Goal: Task Accomplishment & Management: Manage account settings

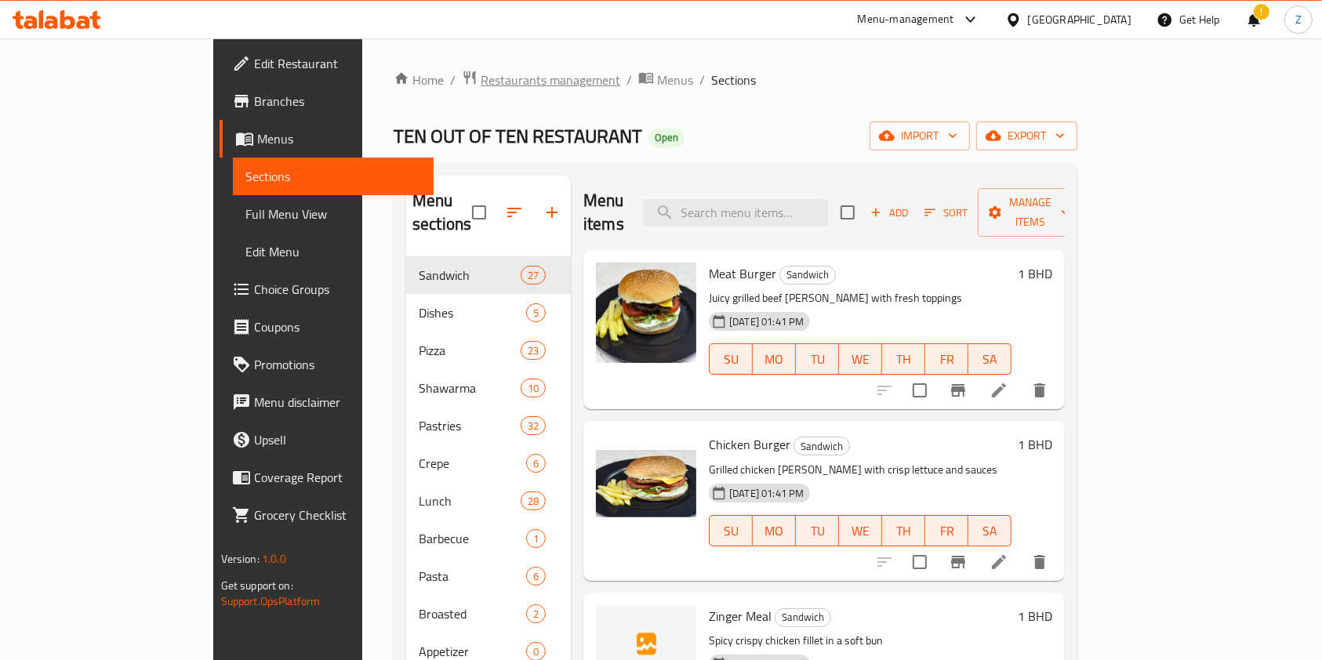
click at [481, 76] on span "Restaurants management" at bounding box center [551, 80] width 140 height 19
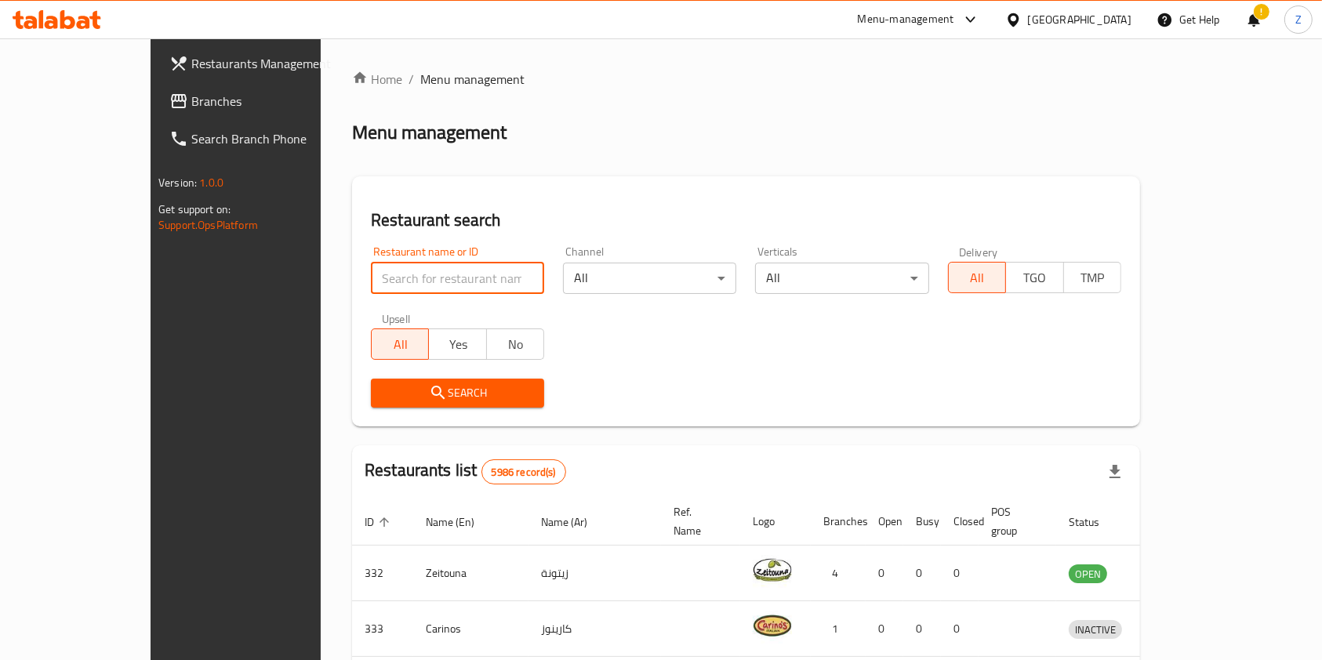
click at [385, 279] on input "search" at bounding box center [457, 278] width 173 height 31
type input "ل"
type input "badawi"
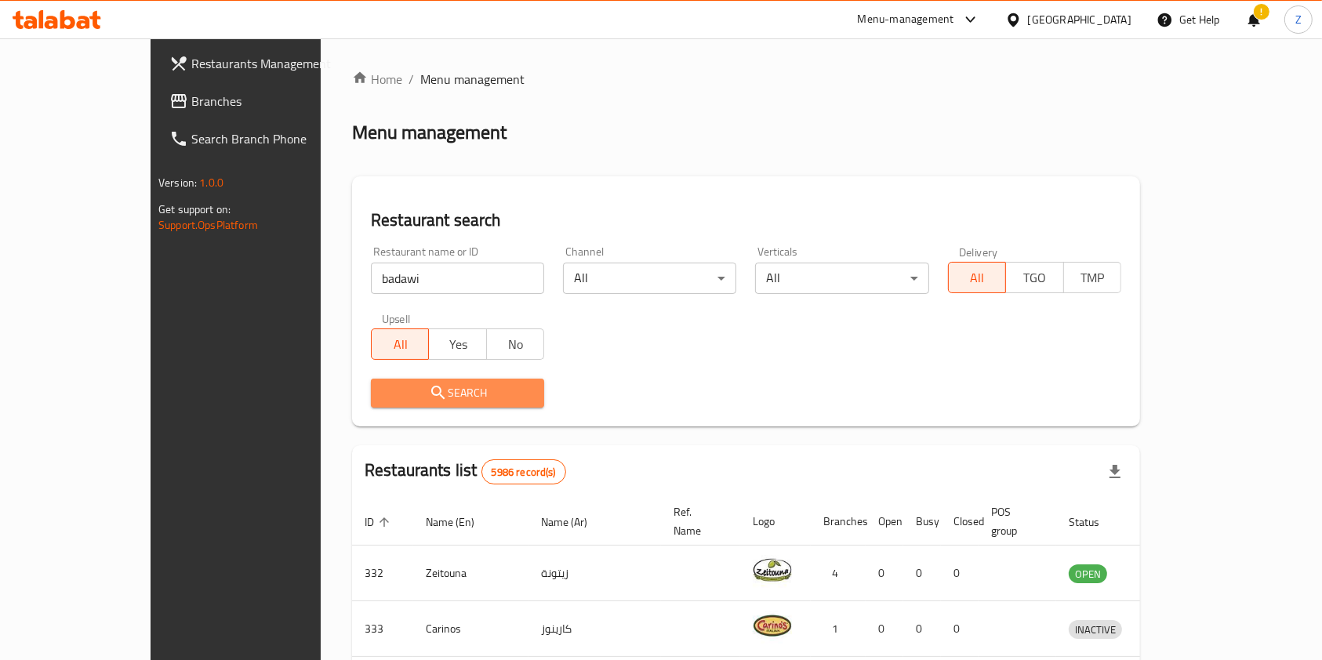
click at [408, 400] on span "Search" at bounding box center [458, 394] width 148 height 20
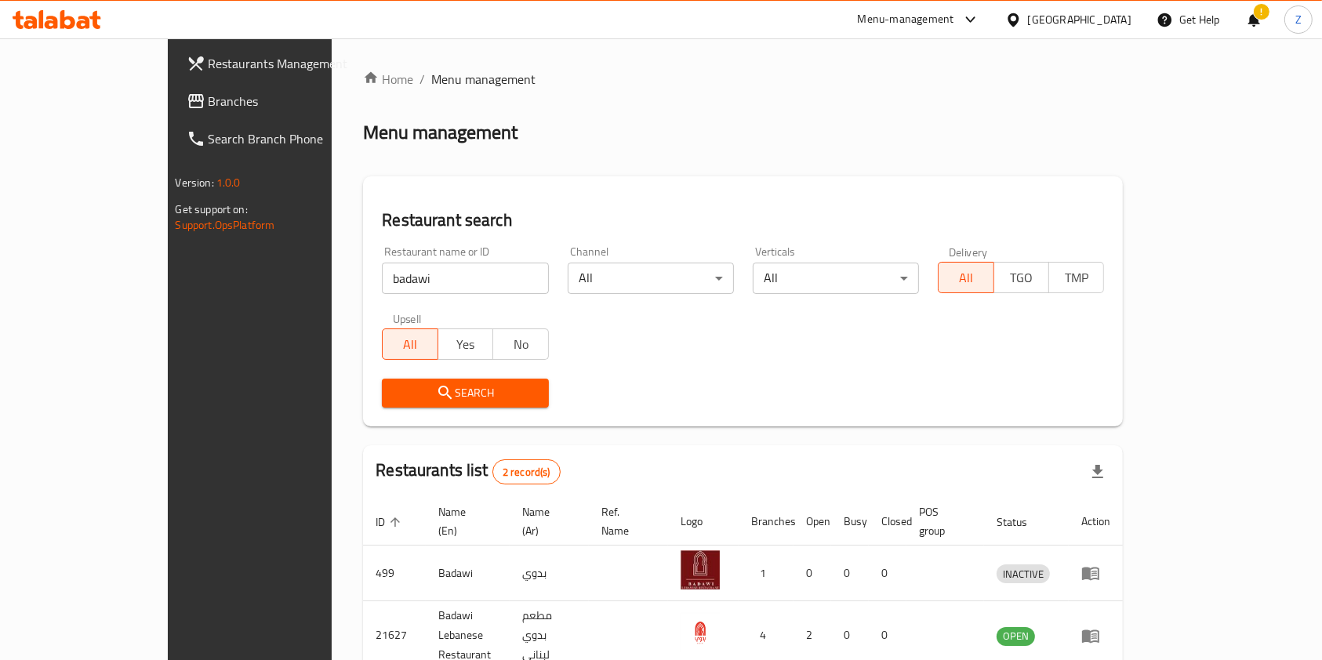
scroll to position [63, 0]
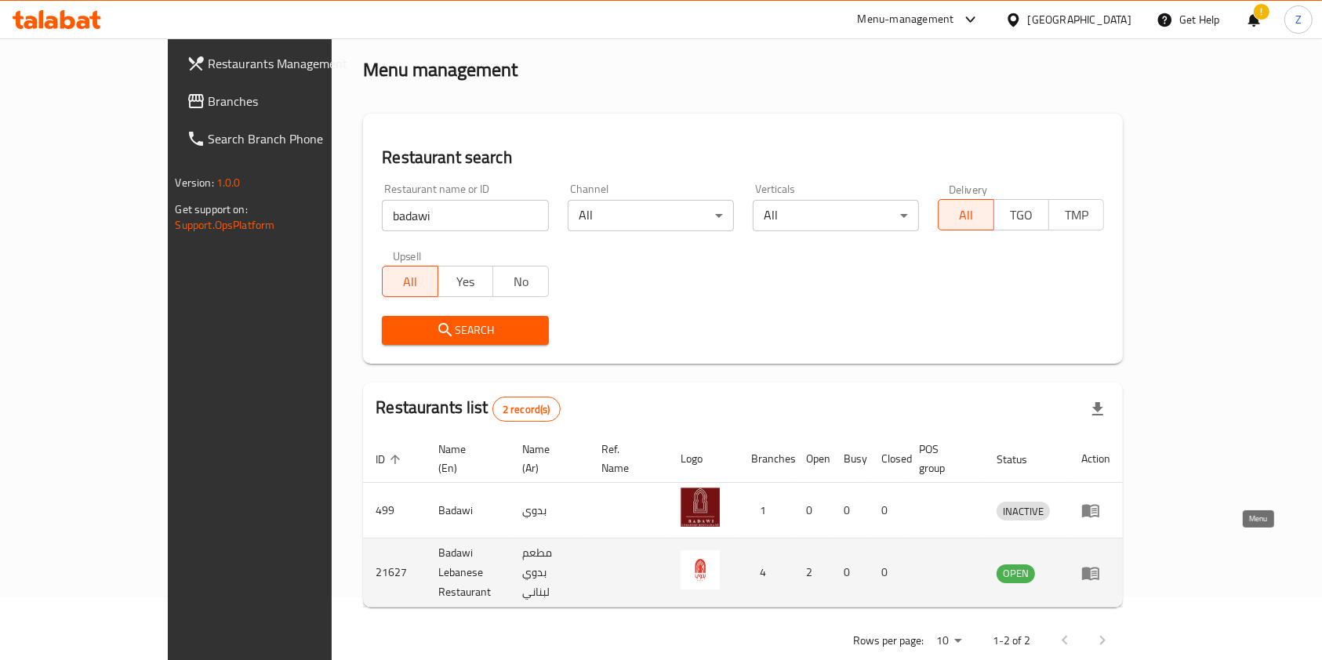
click at [849, 564] on icon "enhanced table" at bounding box center [1091, 573] width 19 height 19
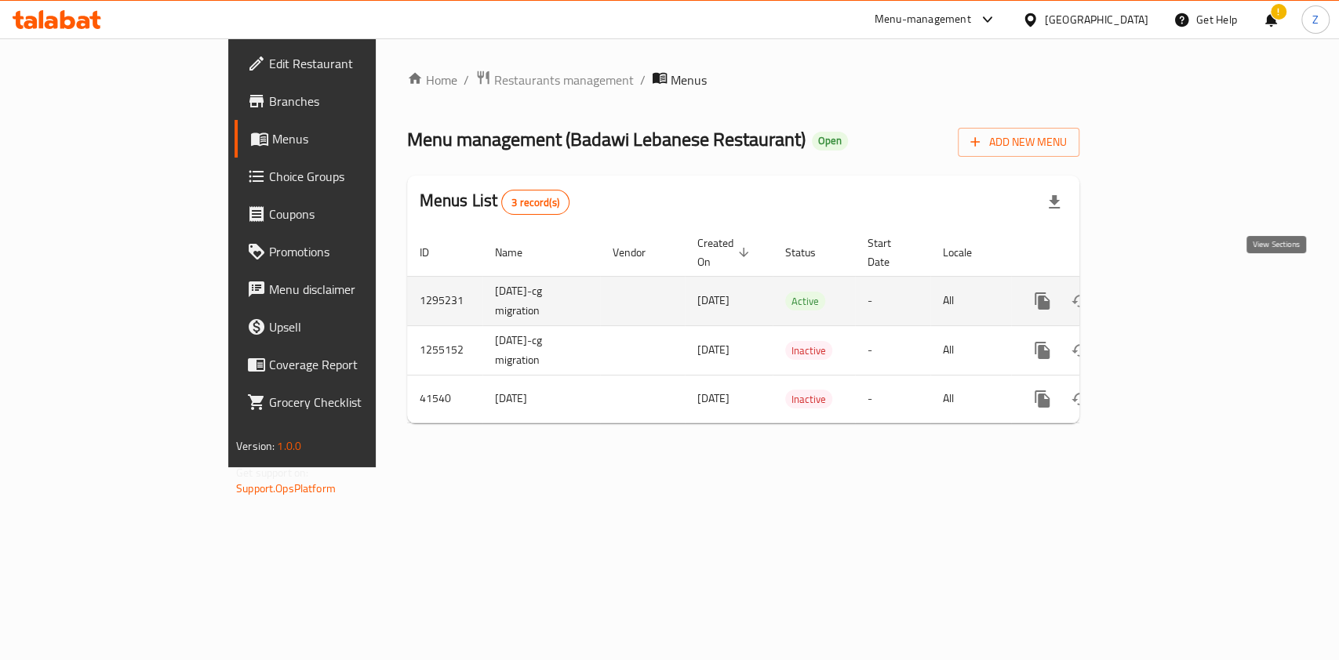
click at [849, 292] on icon "enhanced table" at bounding box center [1155, 301] width 19 height 19
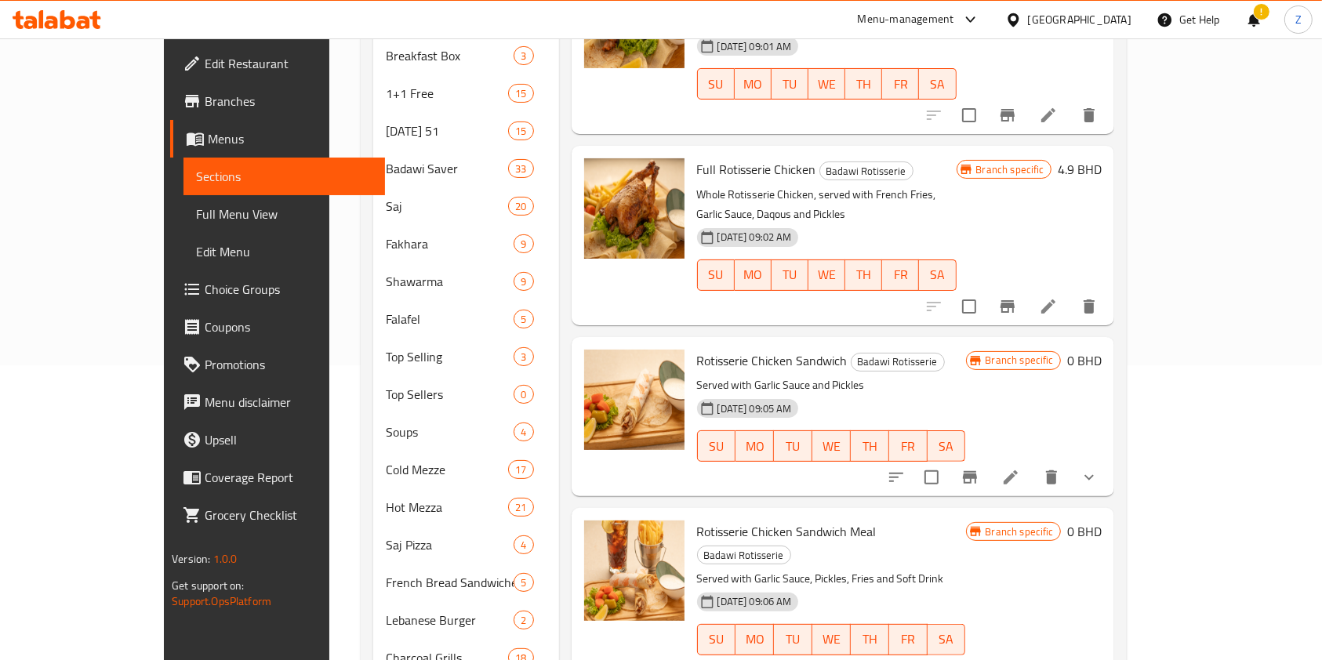
scroll to position [282, 0]
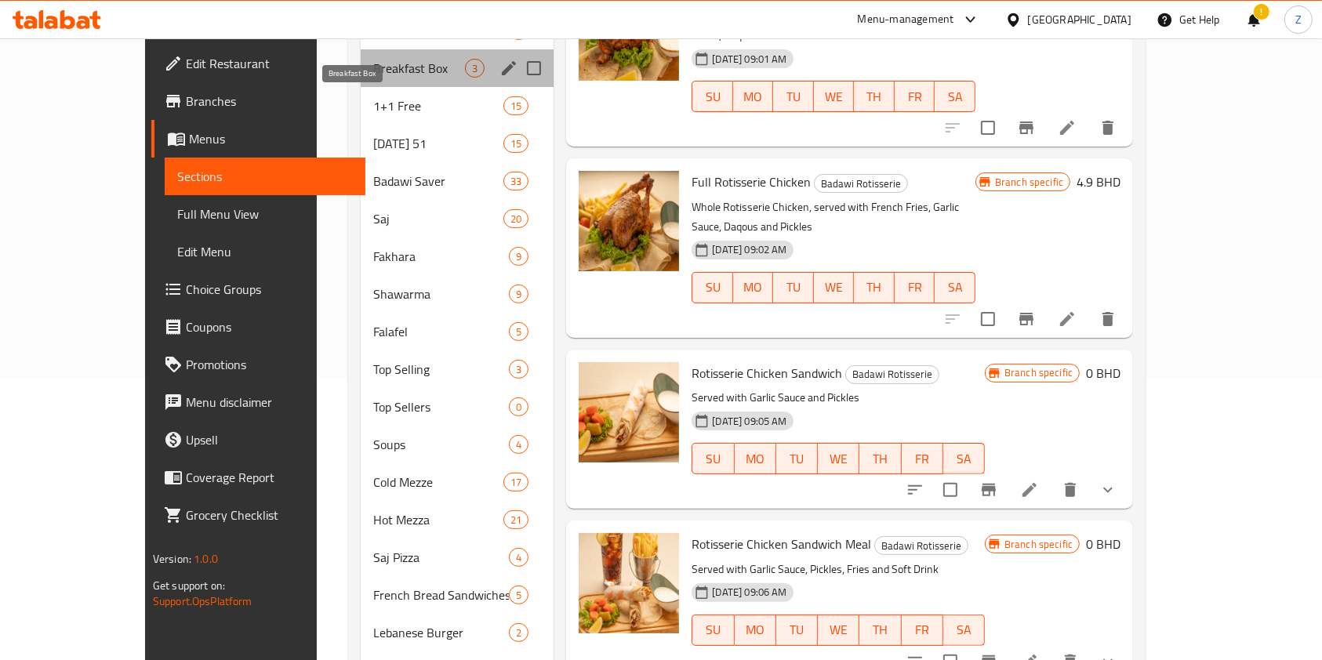
click at [373, 59] on span "Breakfast Box" at bounding box center [419, 68] width 92 height 19
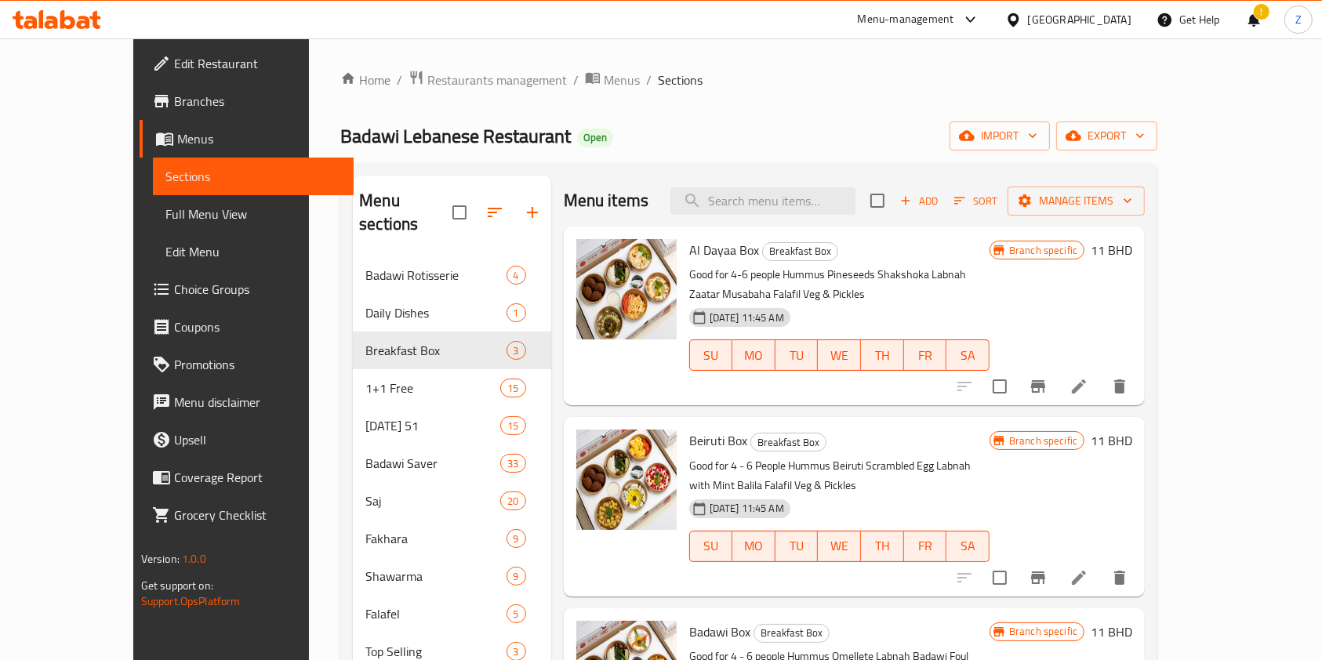
click at [667, 103] on div "Home / Restaurants management / Menus / Sections Badawi Lebanese Restaurant Ope…" at bounding box center [748, 587] width 817 height 1034
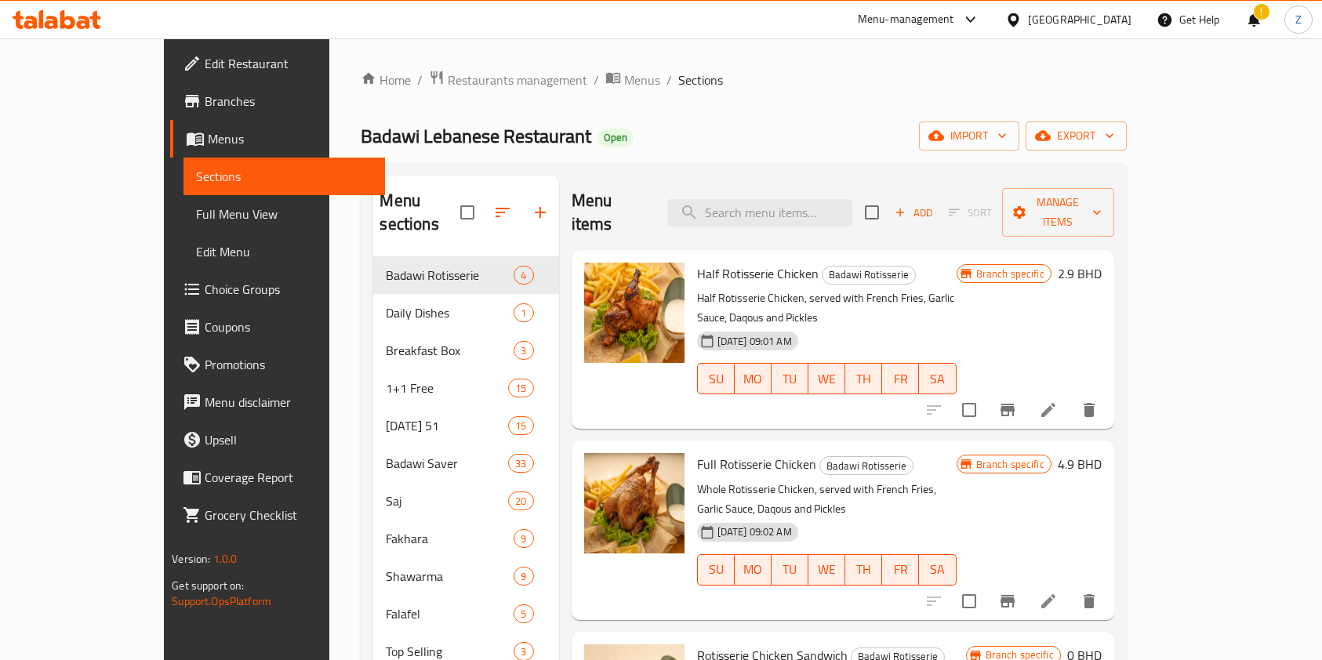
scroll to position [282, 0]
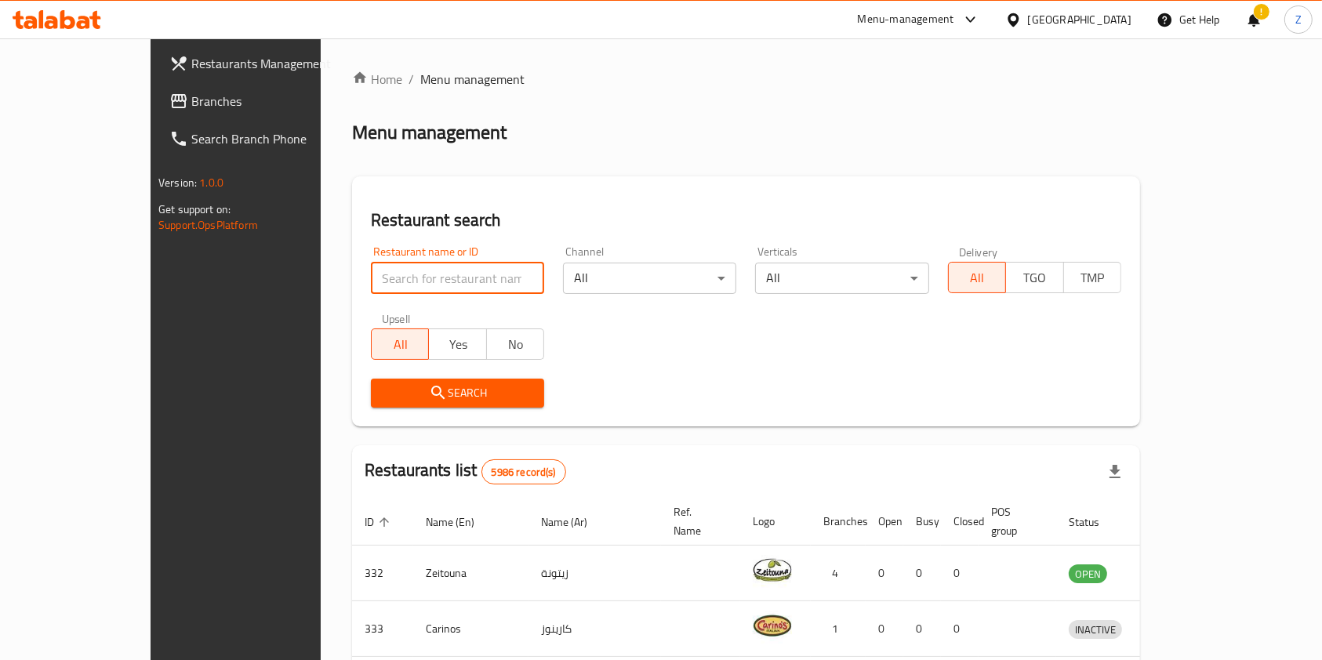
click at [371, 271] on input "search" at bounding box center [457, 278] width 173 height 31
click at [387, 281] on input "search" at bounding box center [457, 278] width 173 height 31
click at [586, 217] on h2 "Restaurant search" at bounding box center [746, 221] width 751 height 24
click at [371, 273] on input "search" at bounding box center [457, 278] width 173 height 31
type input "Apple"
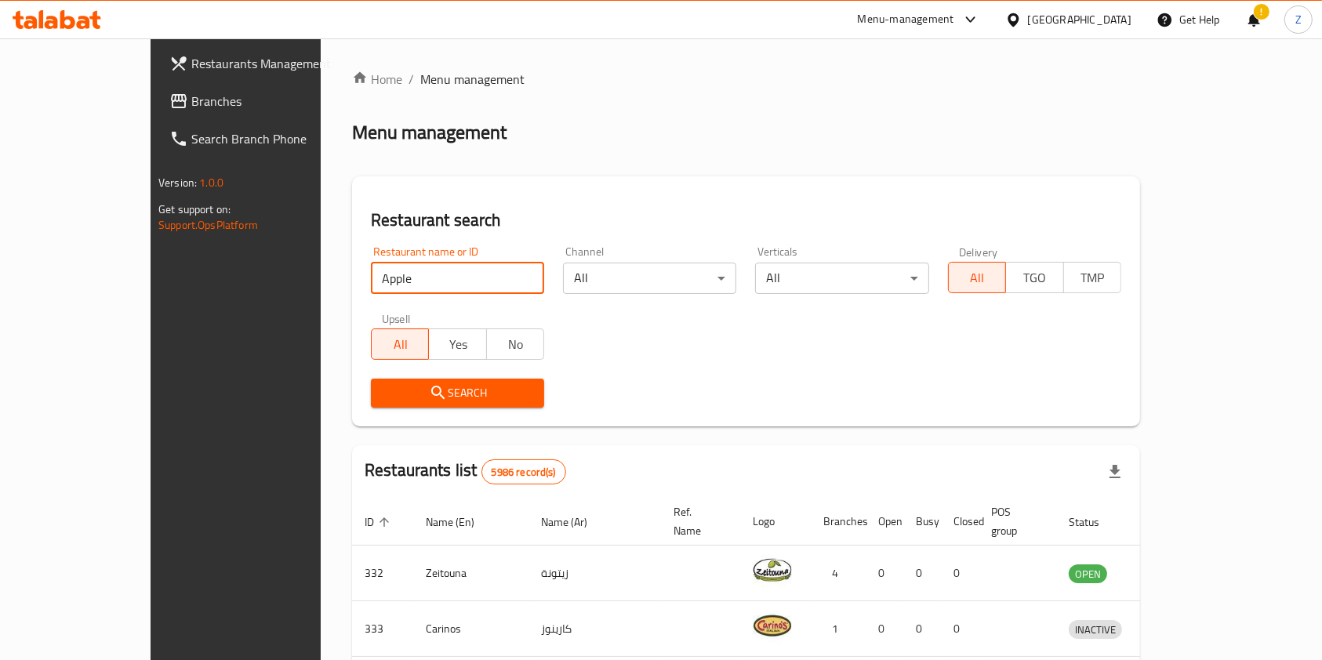
click at [399, 389] on span "Search" at bounding box center [458, 394] width 148 height 20
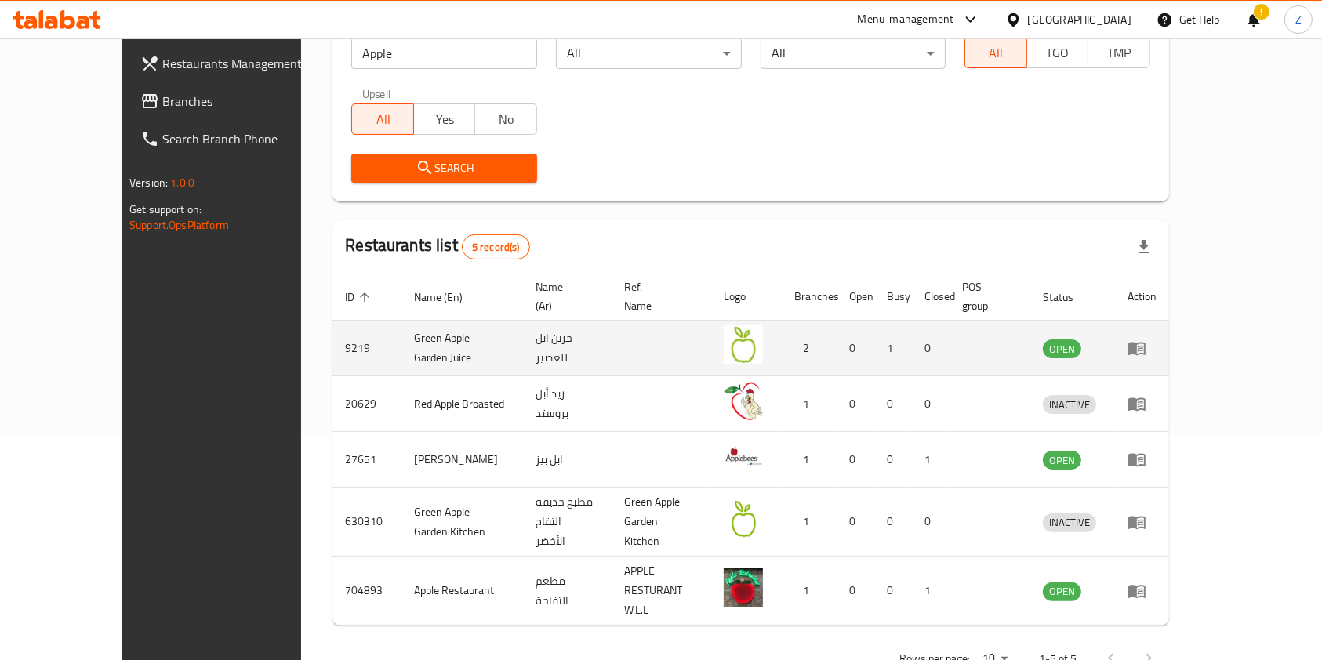
scroll to position [227, 0]
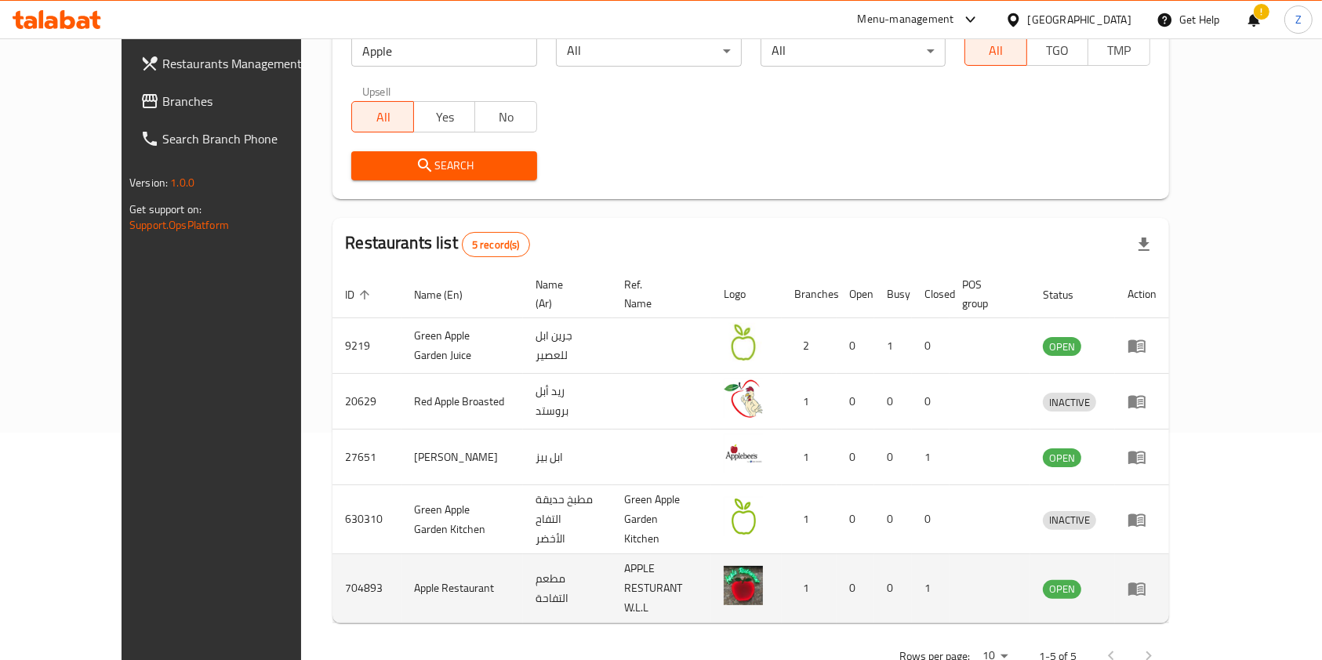
click at [1169, 555] on td "enhanced table" at bounding box center [1142, 589] width 54 height 69
click at [1146, 583] on icon "enhanced table" at bounding box center [1137, 589] width 17 height 13
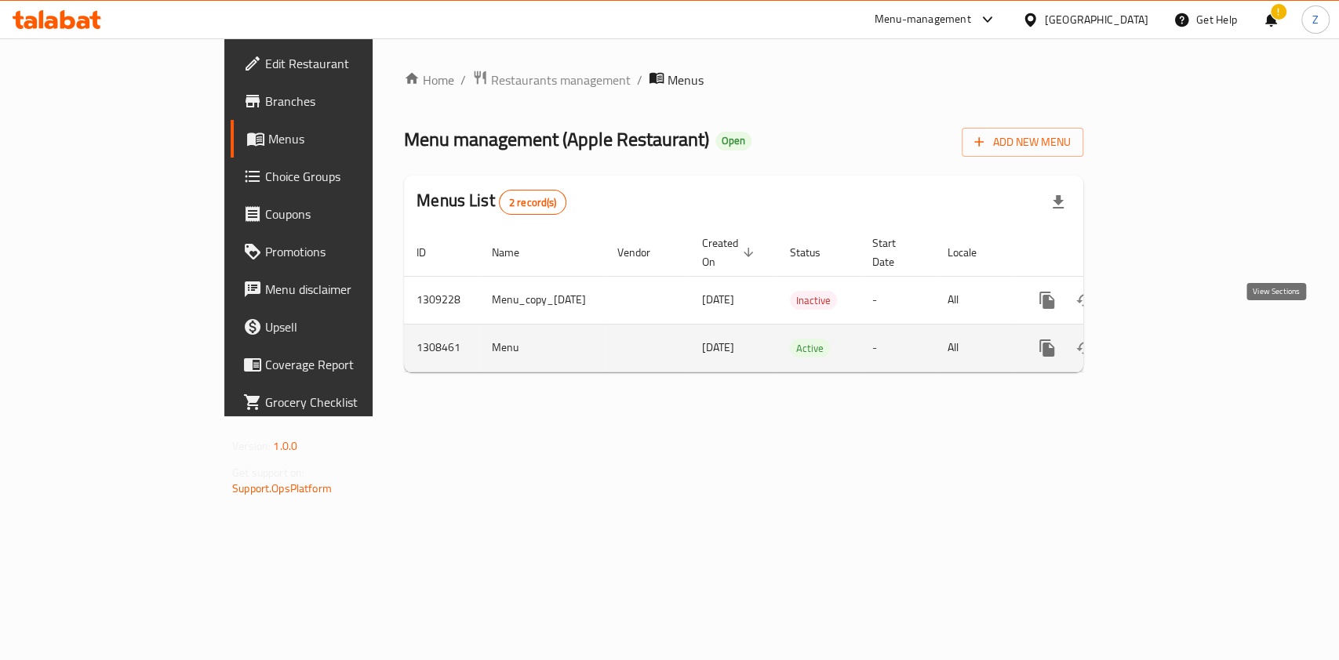
click at [1169, 339] on icon "enhanced table" at bounding box center [1160, 348] width 19 height 19
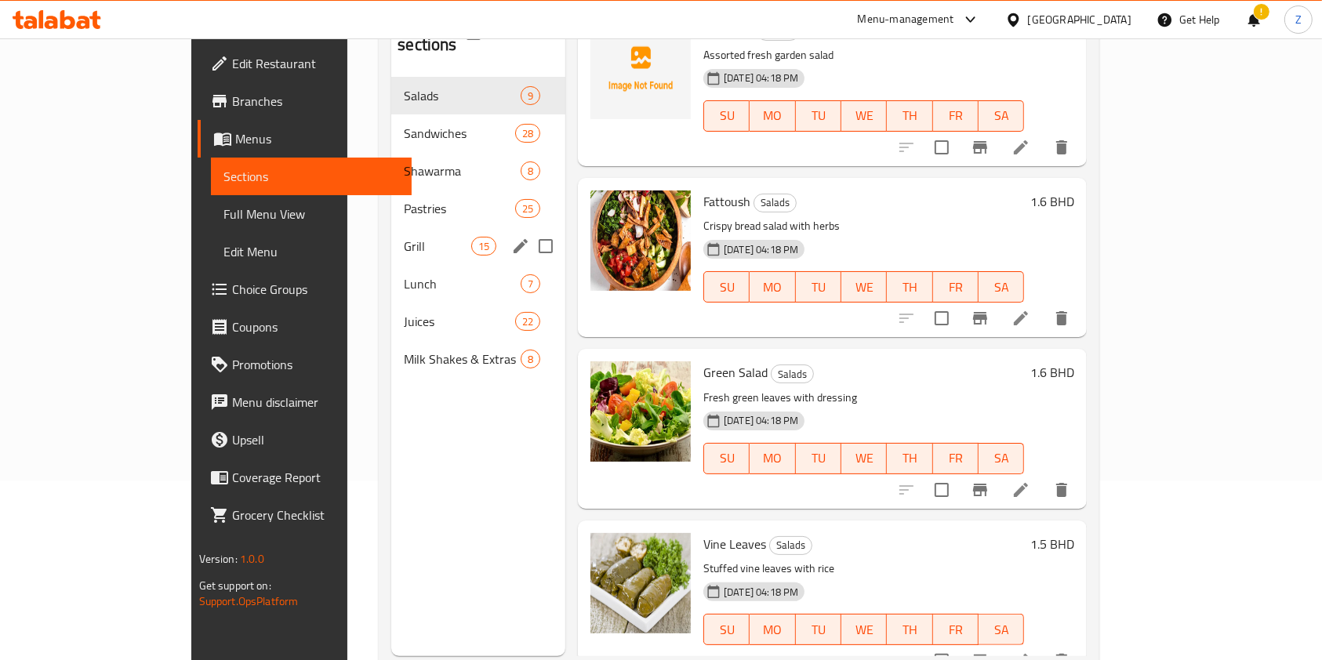
scroll to position [209, 0]
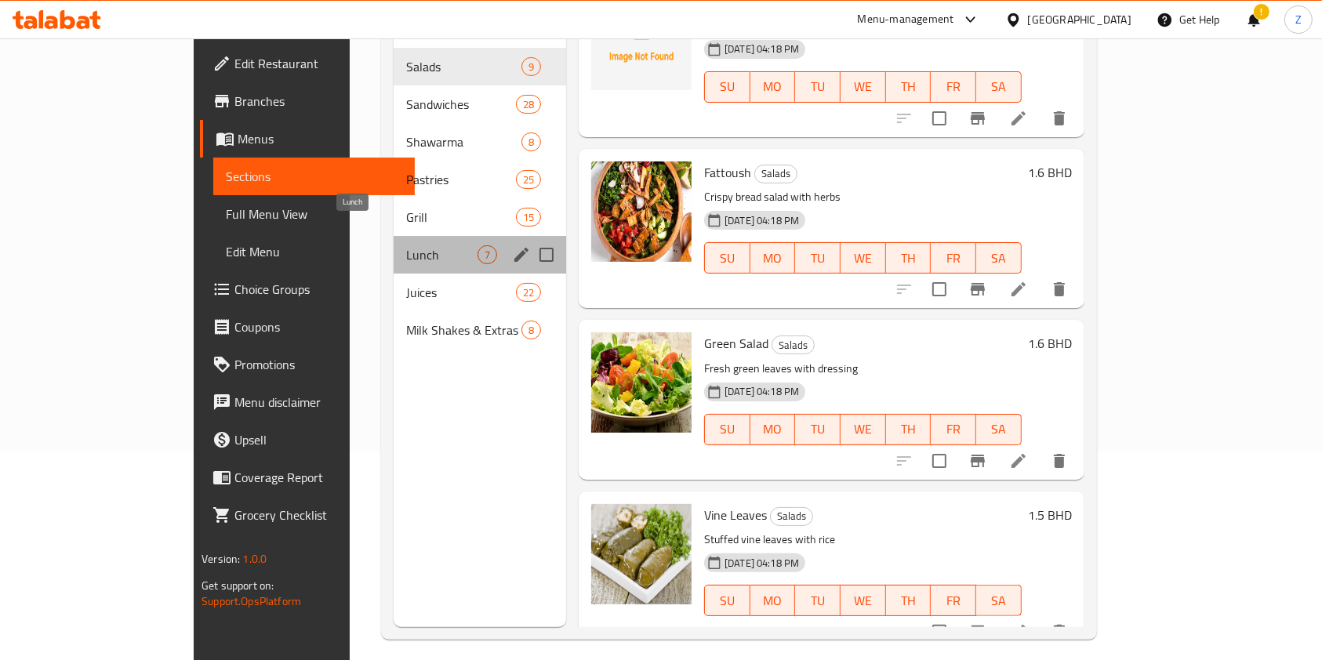
click at [406, 245] on span "Lunch" at bounding box center [441, 254] width 71 height 19
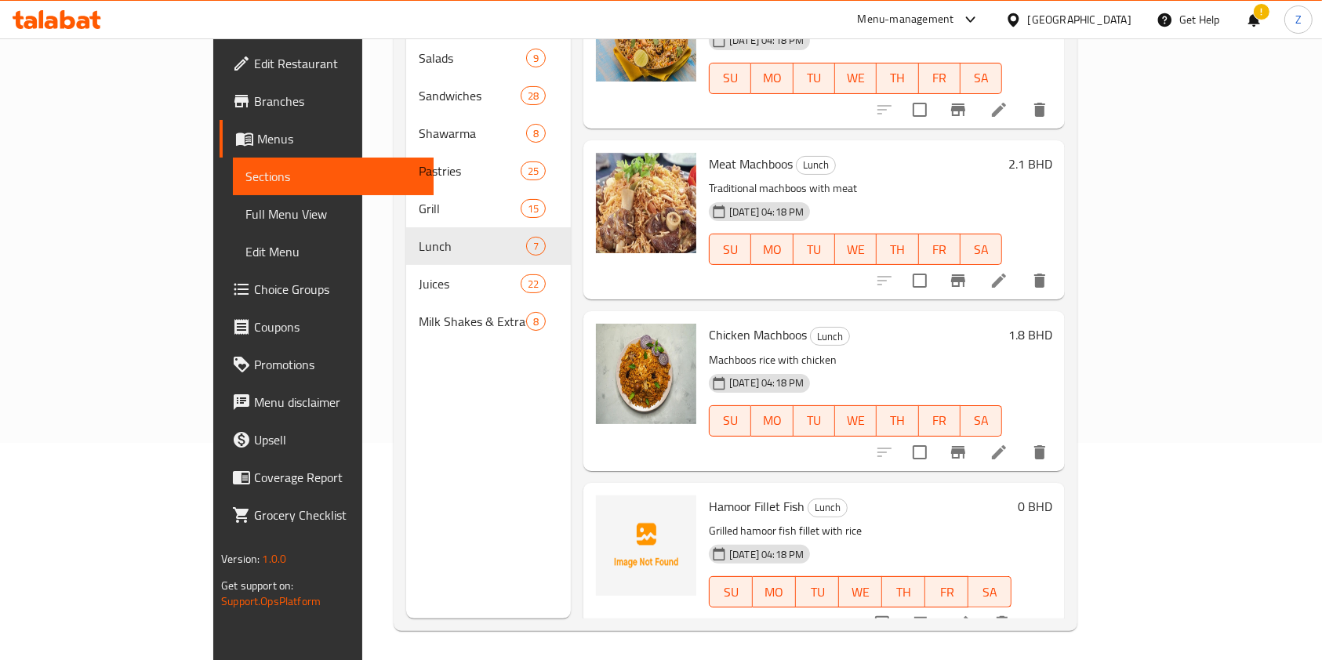
scroll to position [220, 0]
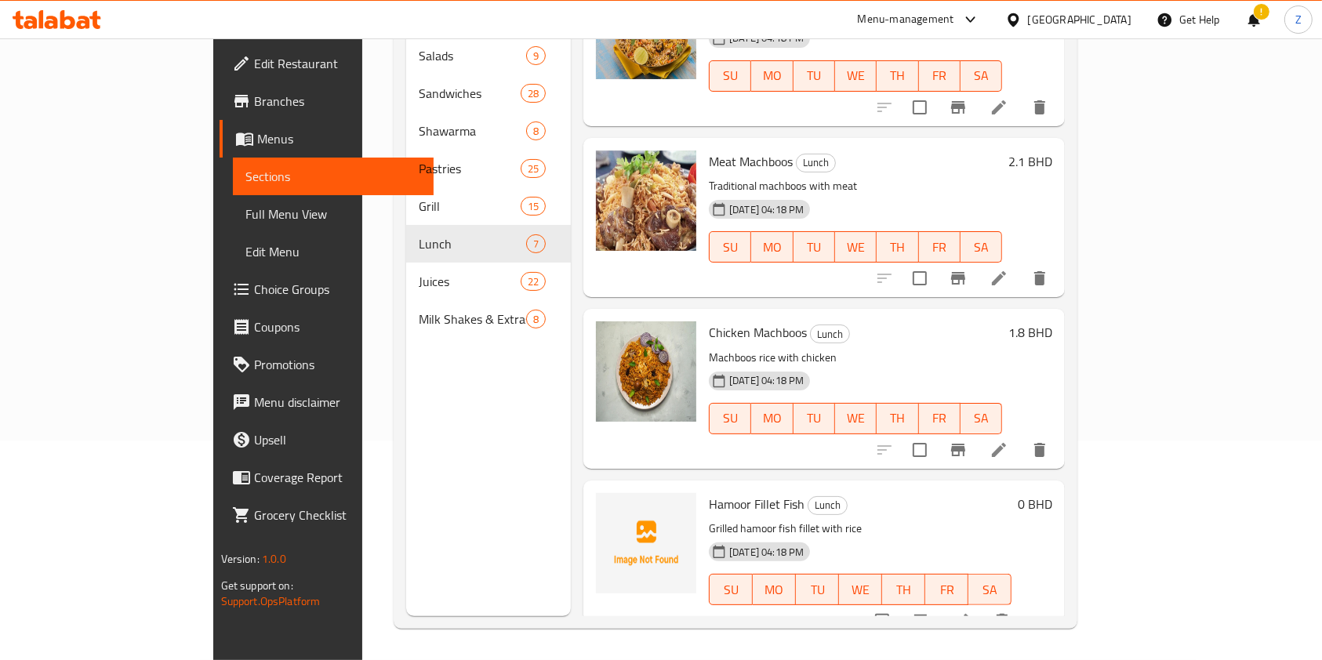
click at [1008, 614] on icon "delete" at bounding box center [1002, 621] width 11 height 14
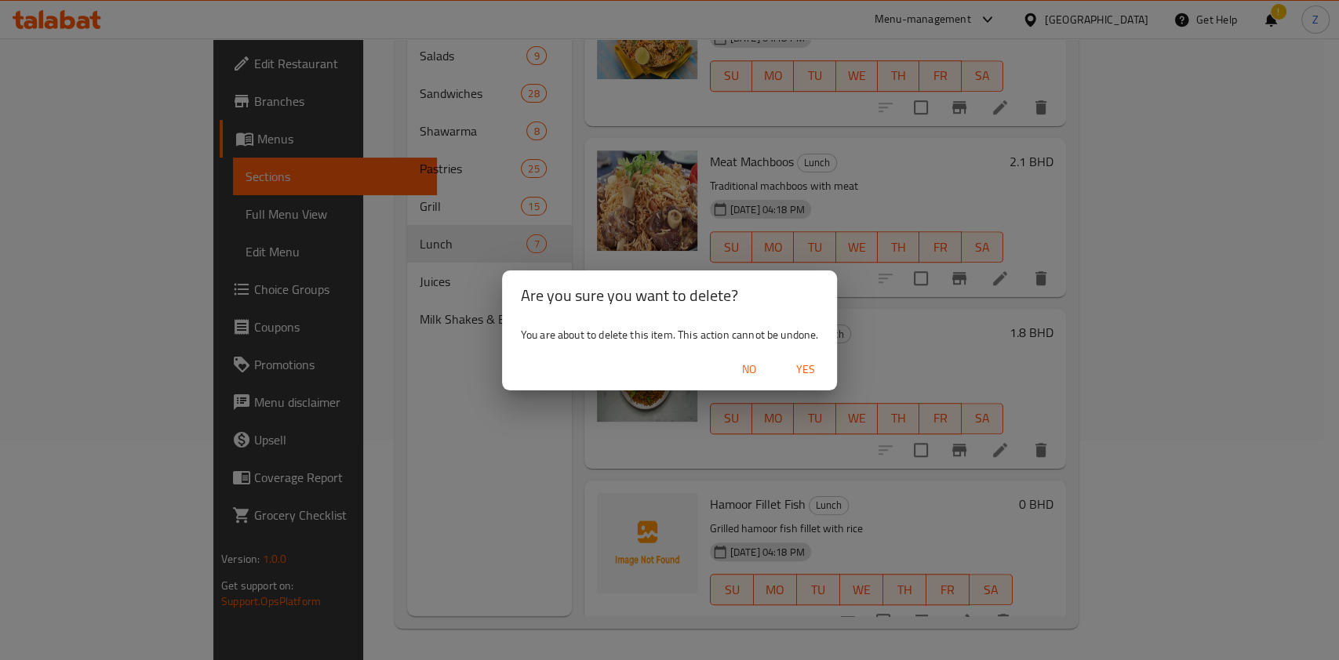
click at [803, 373] on span "Yes" at bounding box center [806, 370] width 38 height 20
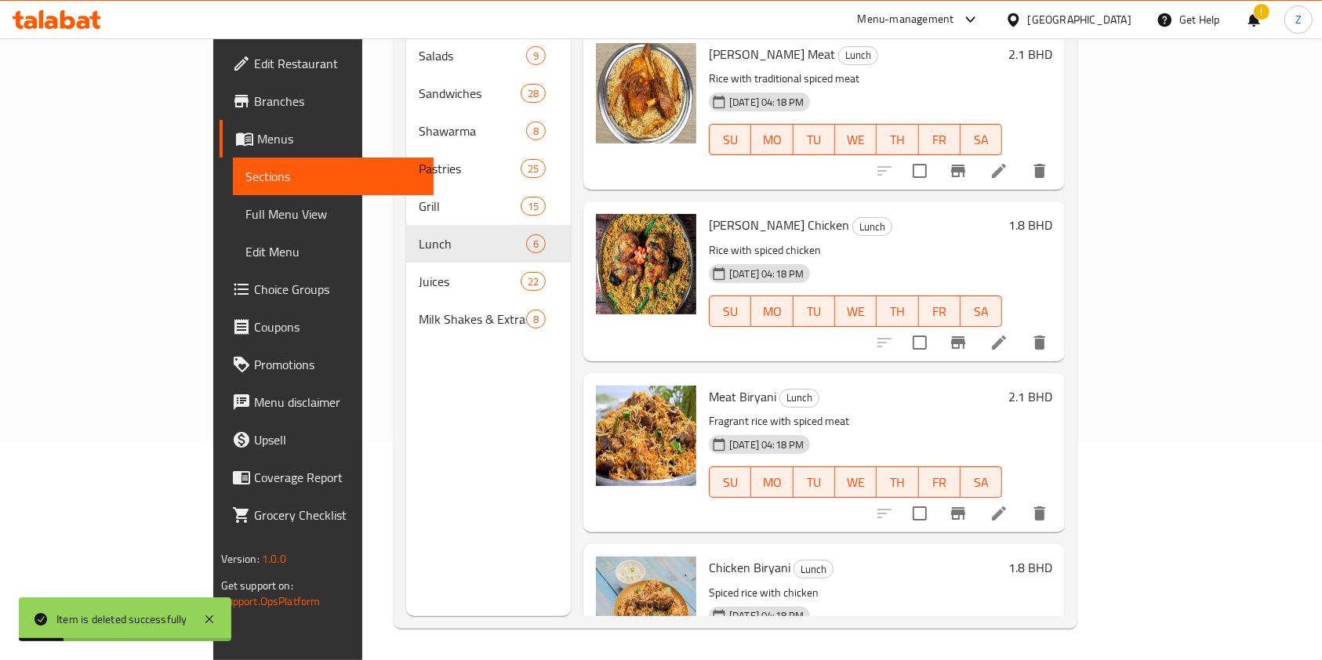
scroll to position [0, 0]
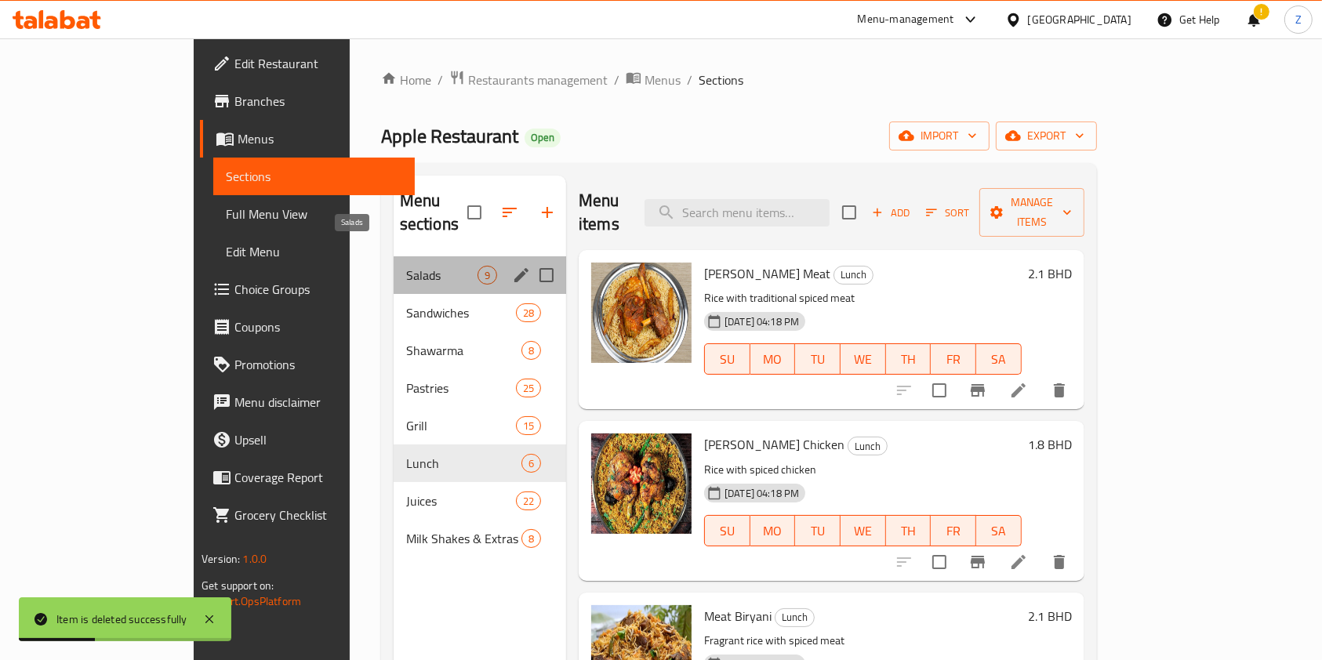
click at [406, 266] on span "Salads" at bounding box center [441, 275] width 71 height 19
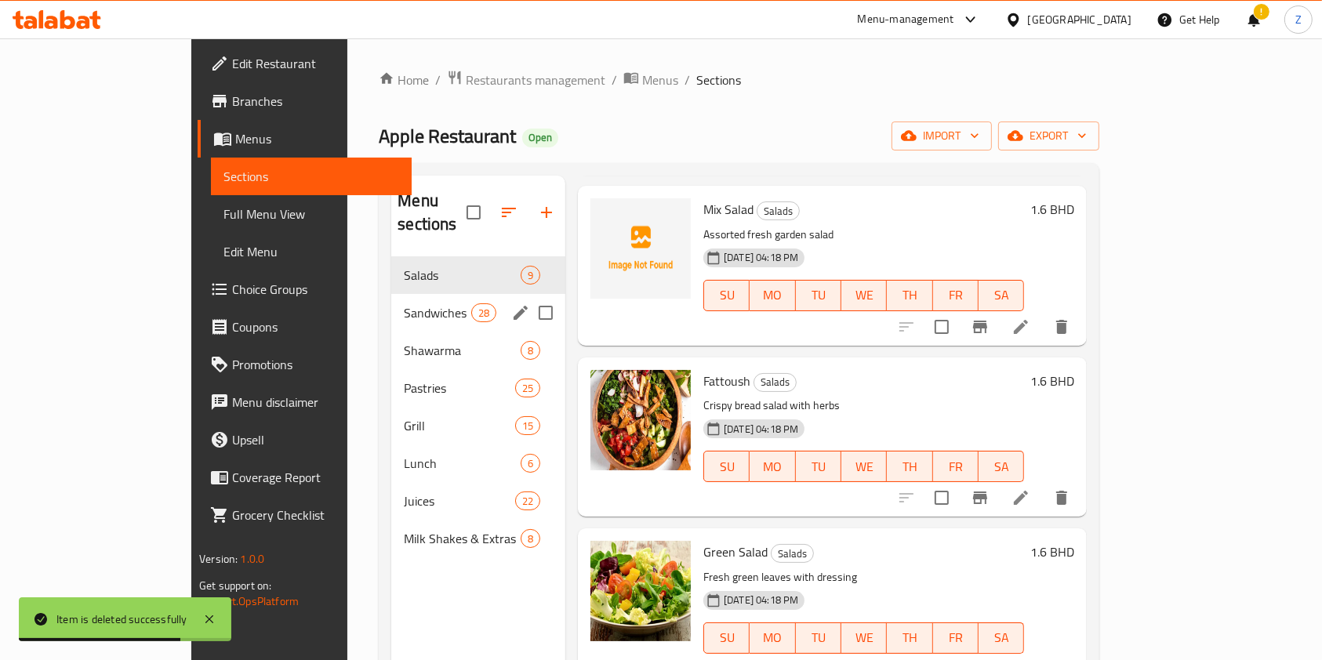
click at [404, 304] on span "Sandwiches" at bounding box center [437, 313] width 67 height 19
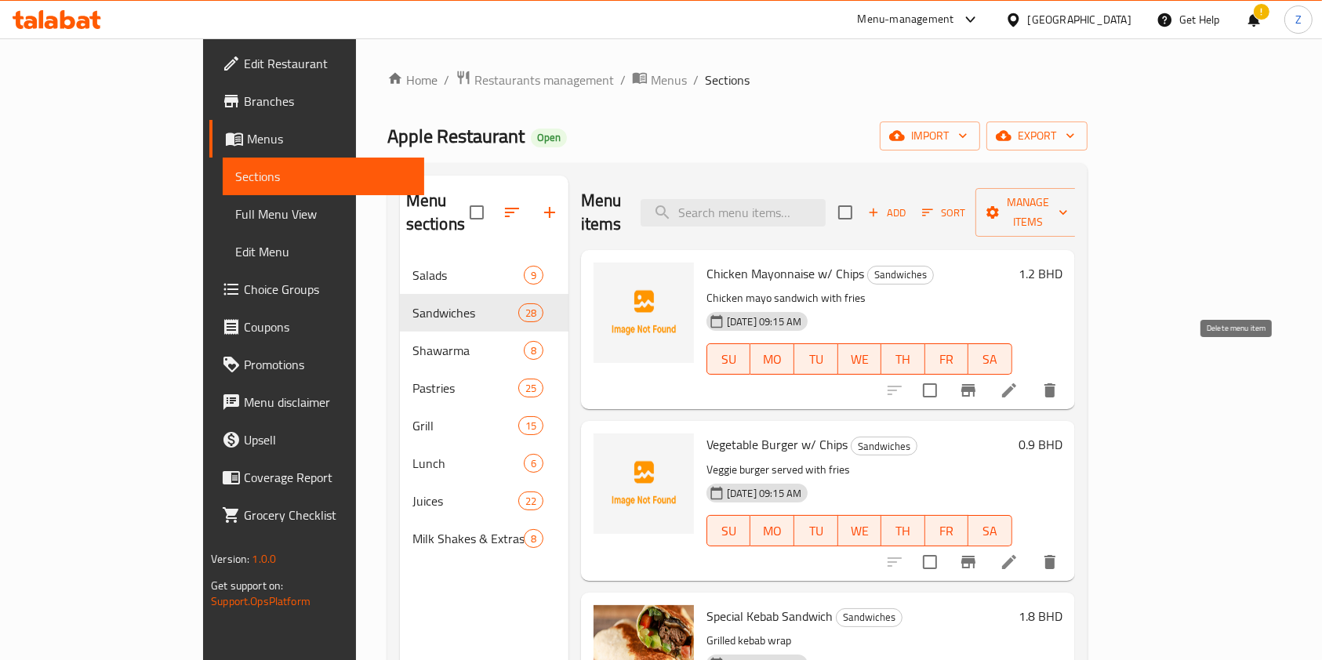
click at [1060, 381] on icon "delete" at bounding box center [1050, 390] width 19 height 19
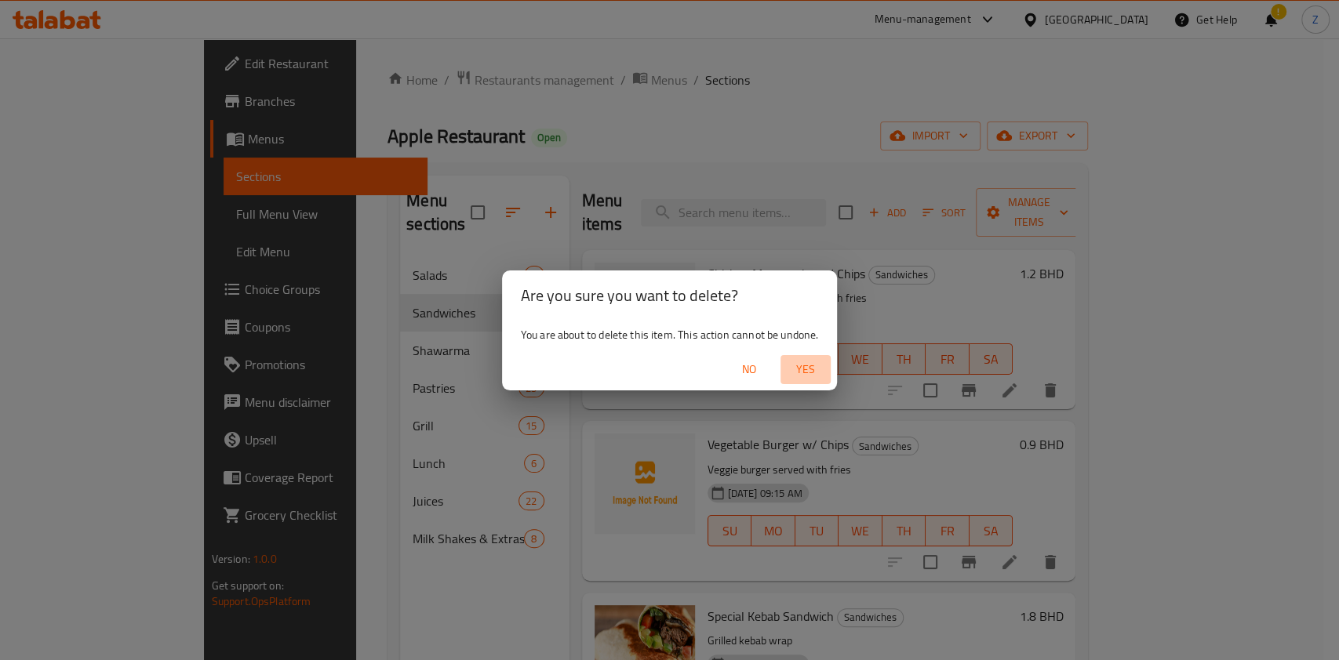
click at [818, 369] on span "Yes" at bounding box center [806, 370] width 38 height 20
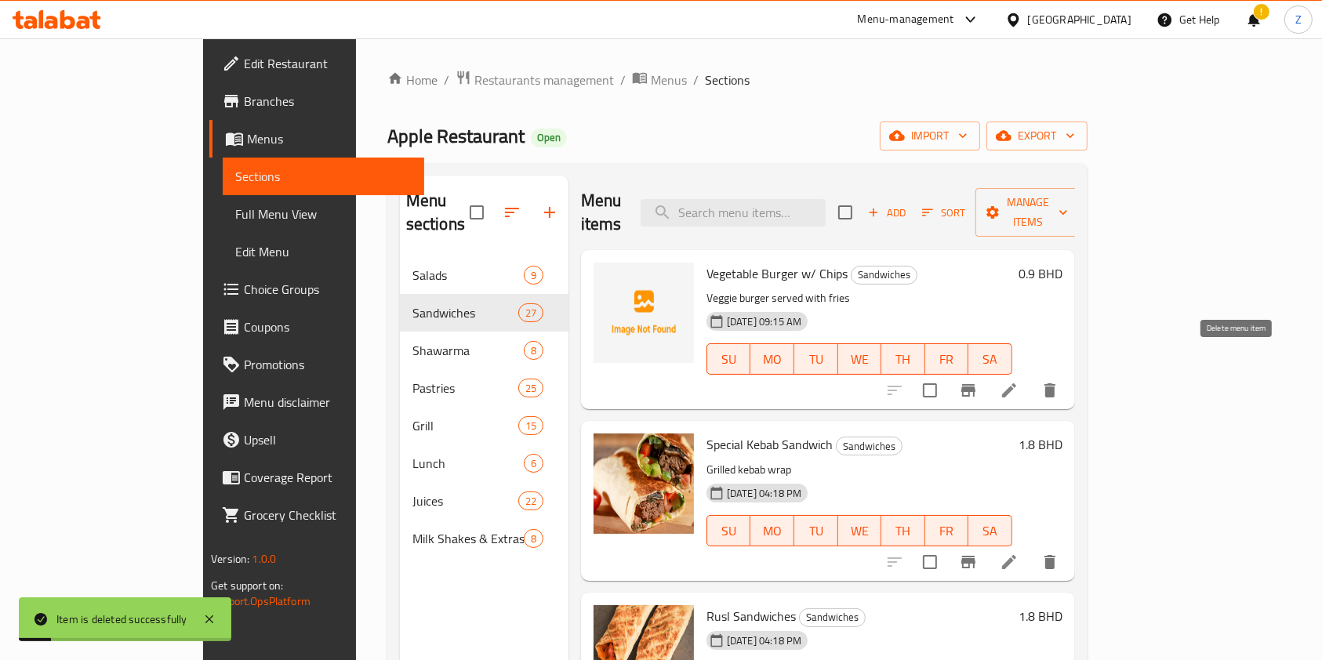
click at [1056, 384] on icon "delete" at bounding box center [1050, 391] width 11 height 14
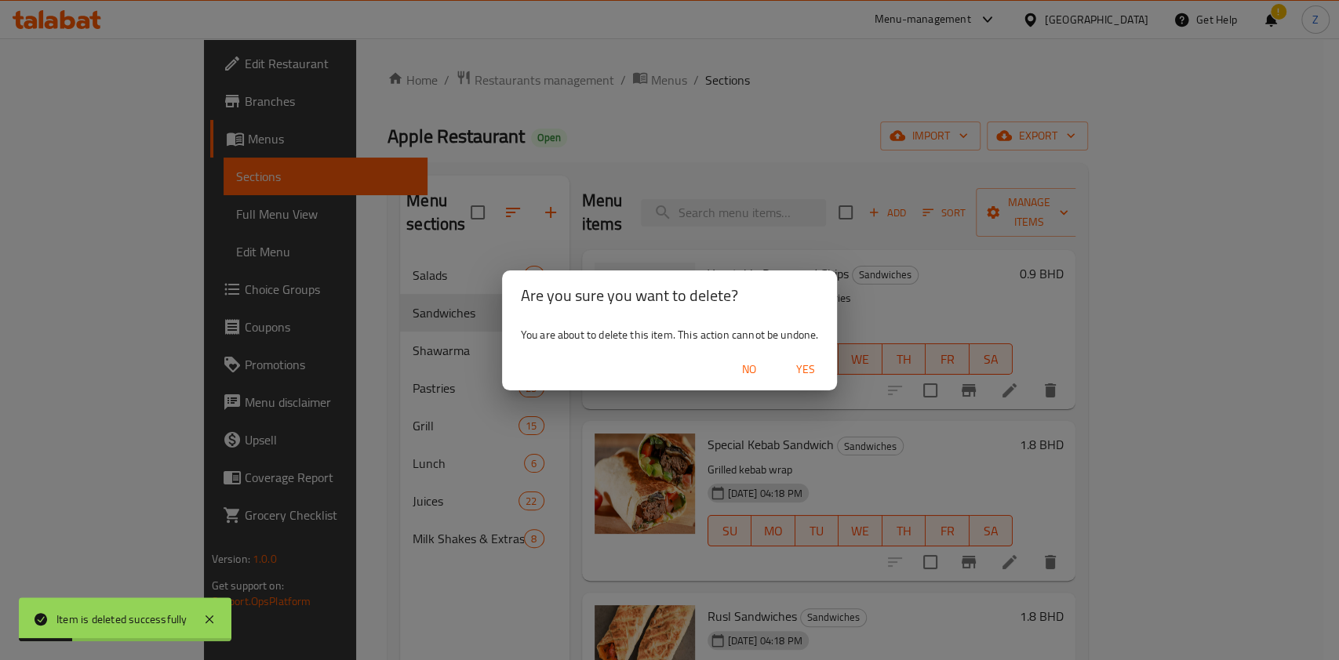
click at [808, 367] on span "Yes" at bounding box center [806, 370] width 38 height 20
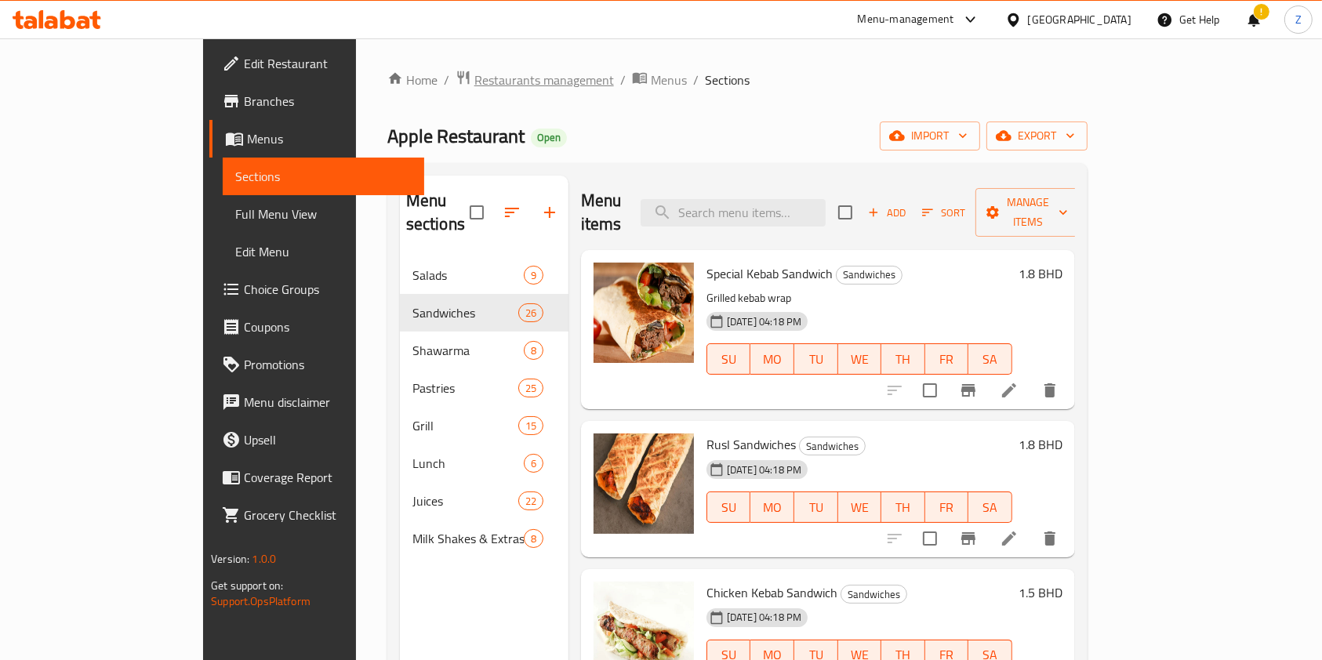
click at [475, 89] on span "Restaurants management" at bounding box center [545, 80] width 140 height 19
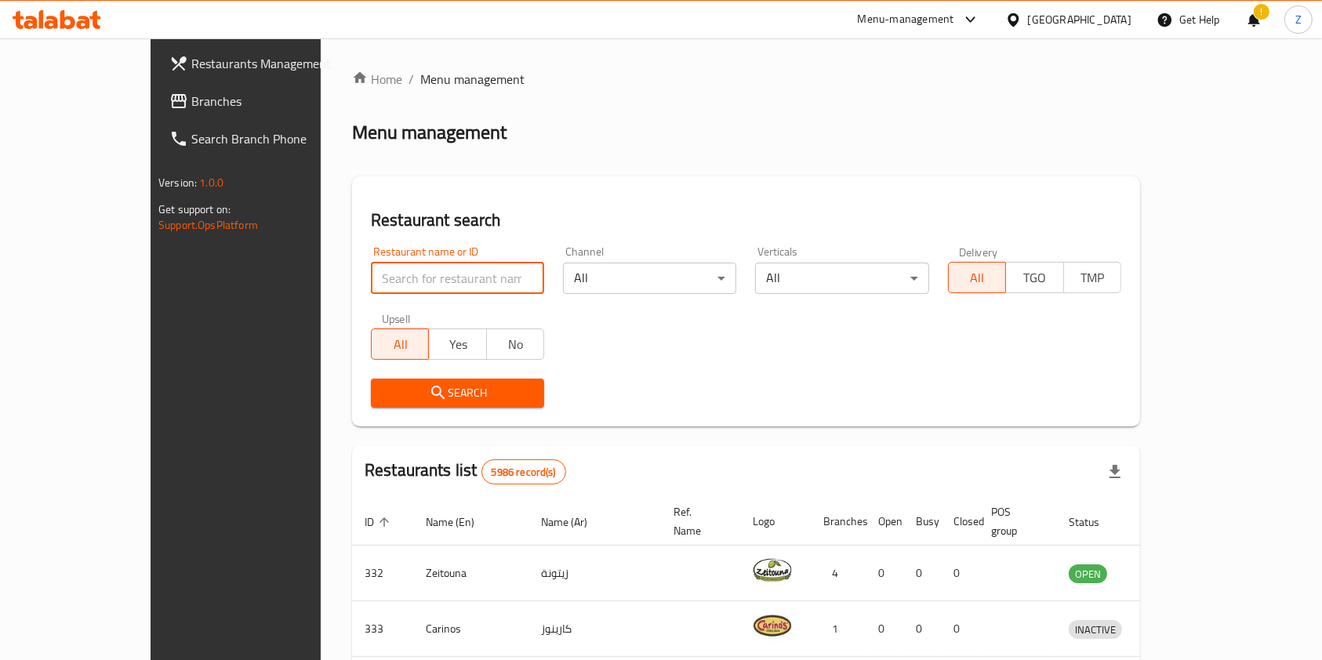
click at [381, 275] on input "search" at bounding box center [457, 278] width 173 height 31
type input "beit"
click button "Search" at bounding box center [457, 393] width 173 height 29
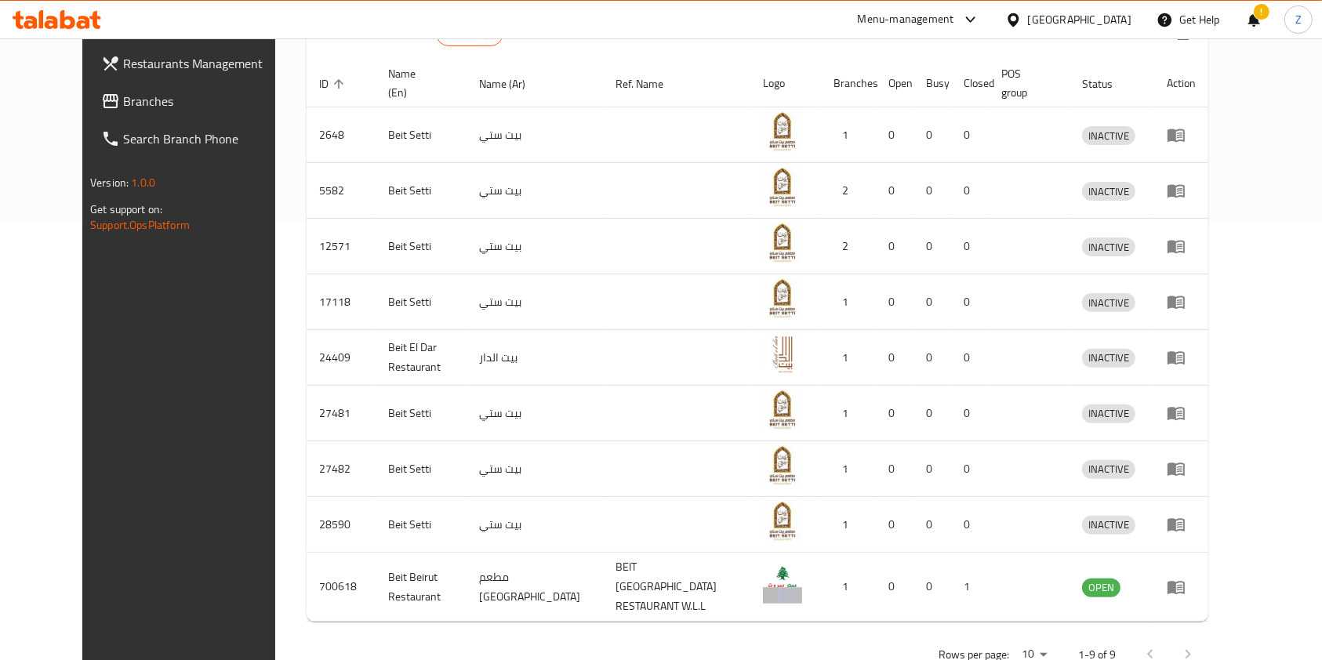
scroll to position [447, 0]
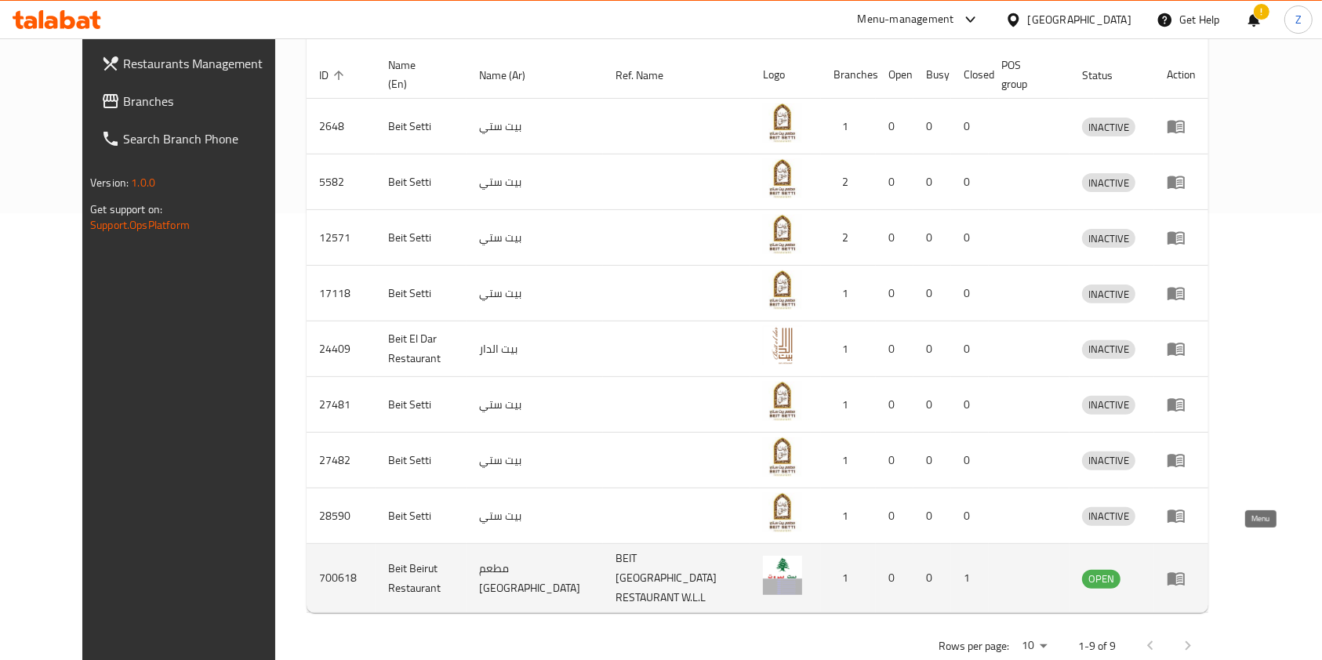
click at [1186, 569] on icon "enhanced table" at bounding box center [1176, 578] width 19 height 19
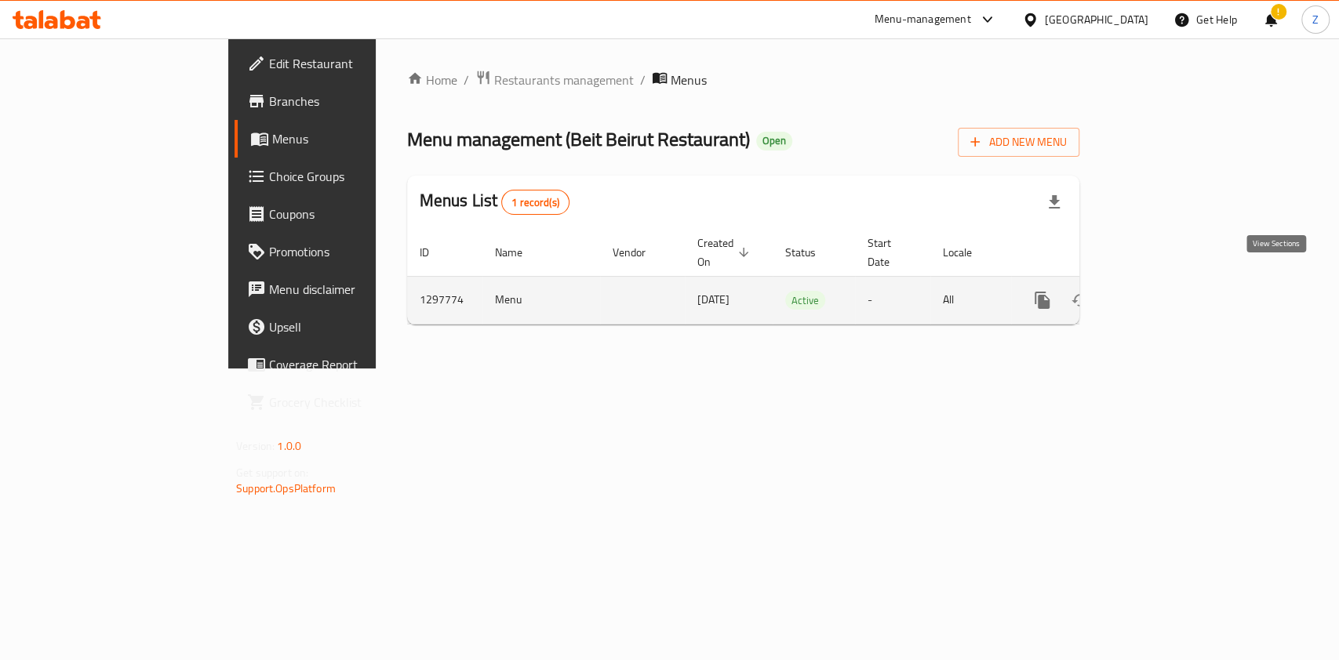
click at [1165, 291] on icon "enhanced table" at bounding box center [1155, 300] width 19 height 19
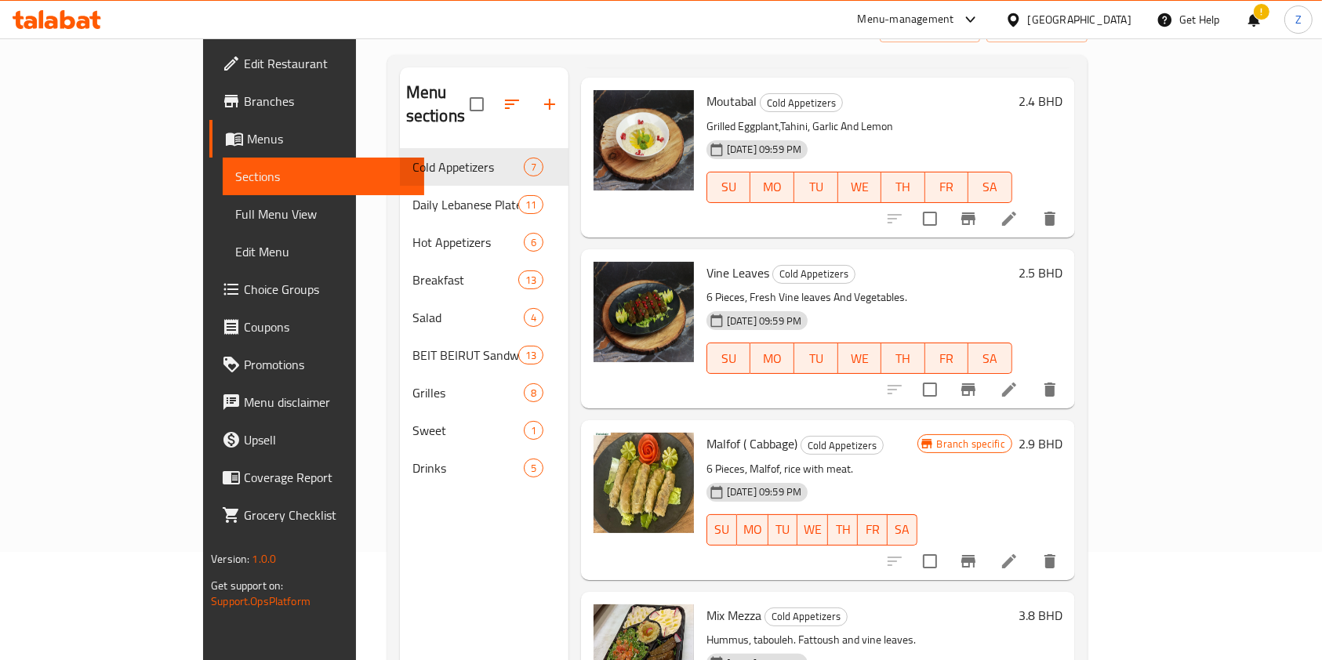
scroll to position [220, 0]
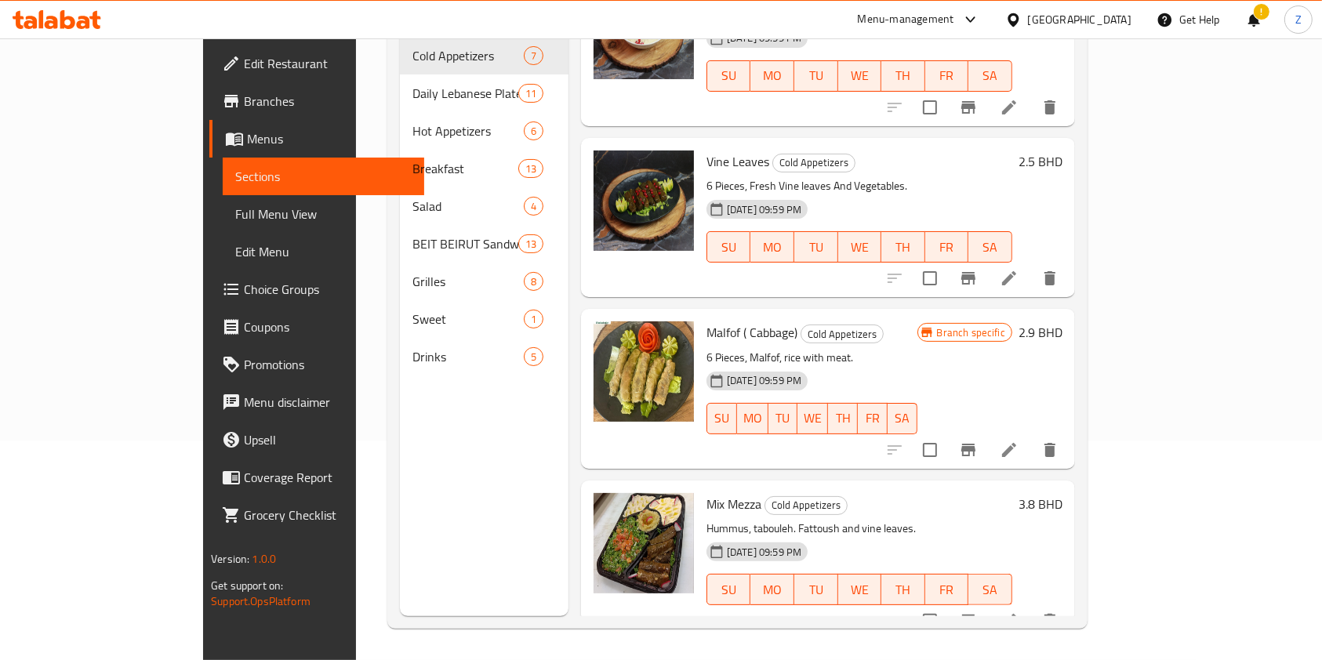
click at [414, 484] on div "Menu sections Cold Appetizers 7 Daily Lebanese Plate 11 Hot Appetizers 6 Breakf…" at bounding box center [484, 286] width 169 height 660
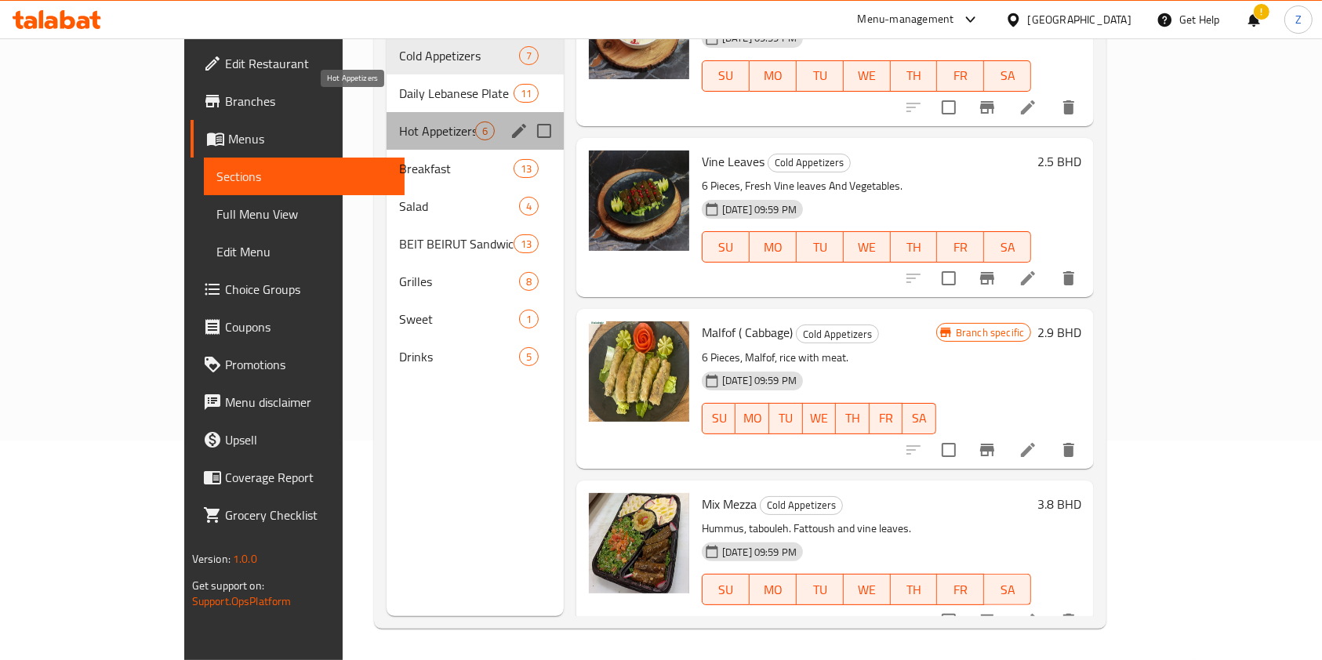
click at [399, 122] on span "Hot Appetizers" at bounding box center [436, 131] width 75 height 19
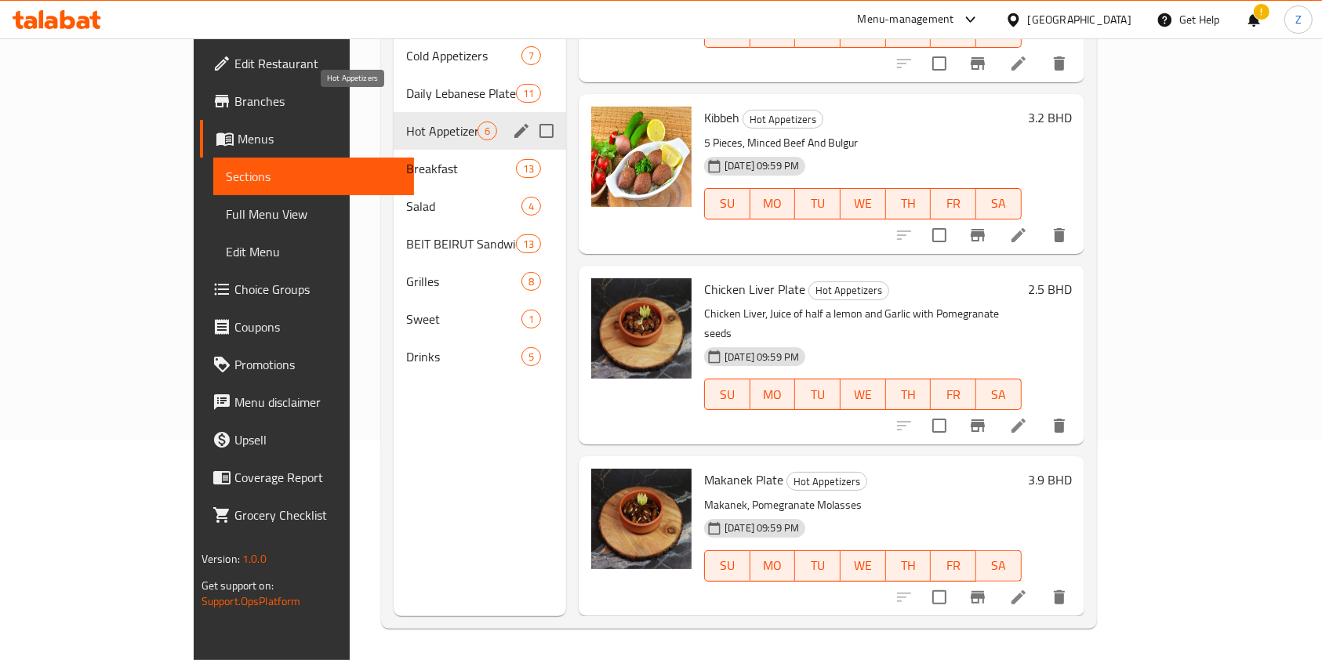
scroll to position [407, 0]
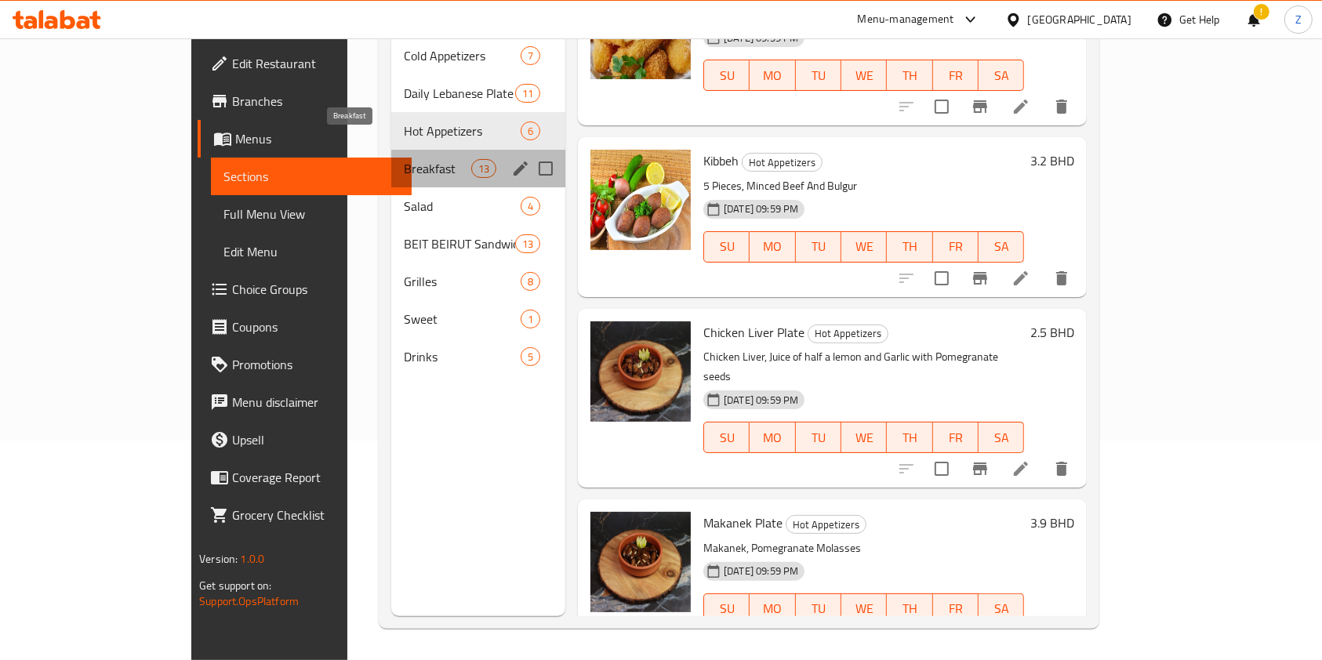
click at [404, 159] on span "Breakfast" at bounding box center [437, 168] width 67 height 19
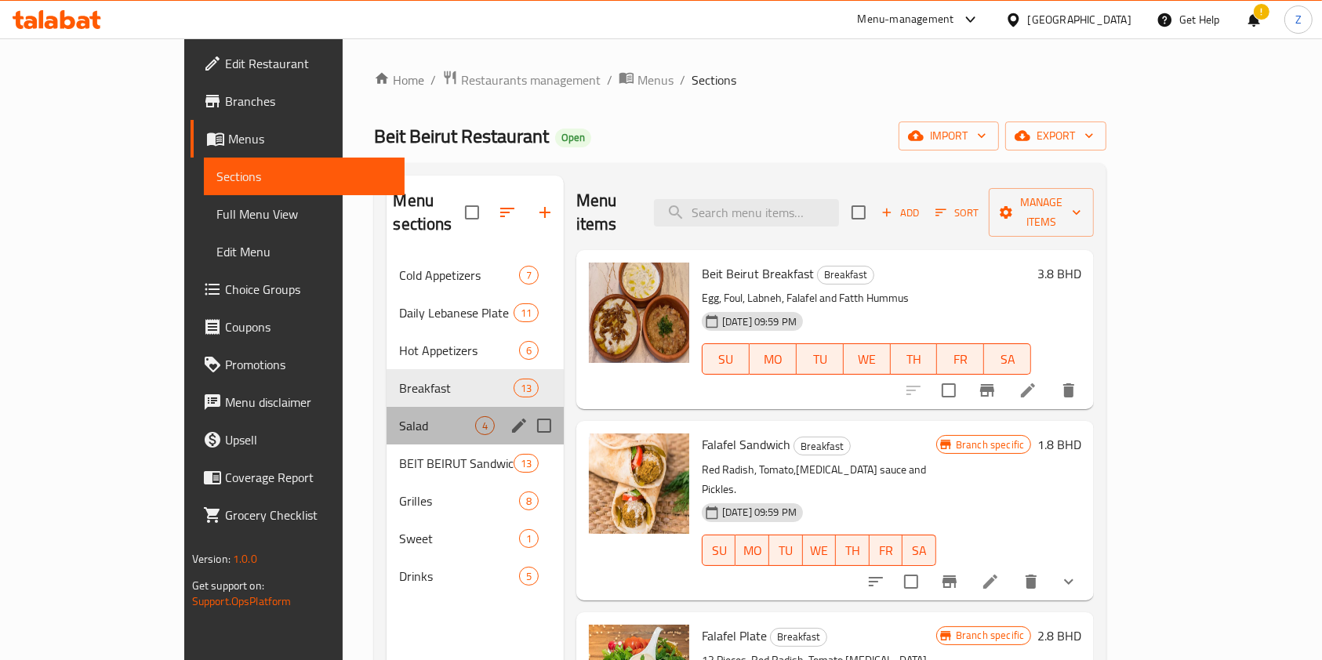
click at [387, 411] on div "Salad 4" at bounding box center [475, 426] width 176 height 38
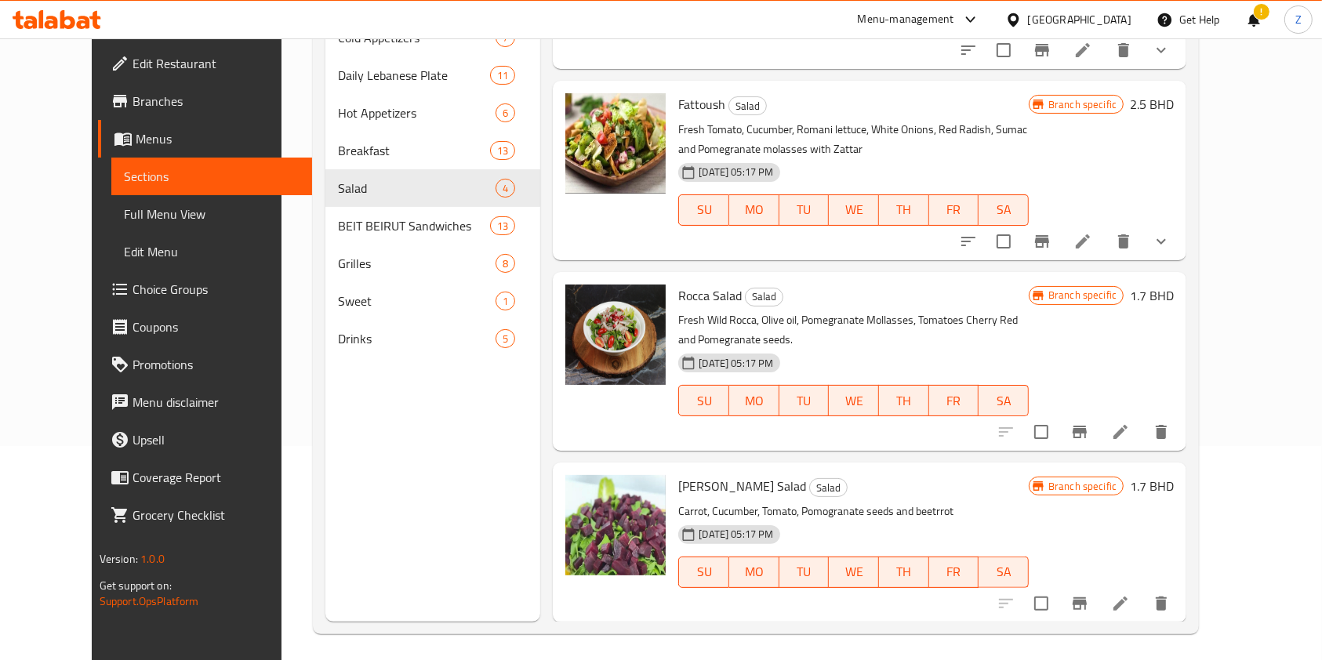
scroll to position [220, 0]
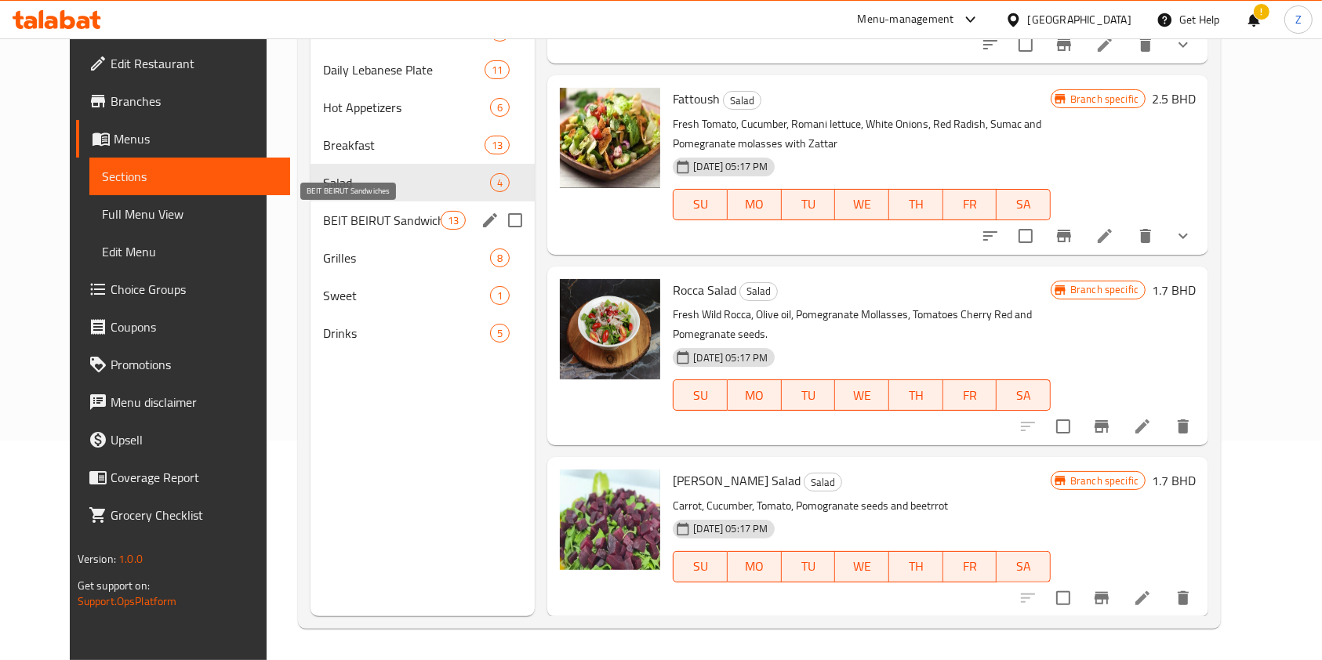
click at [376, 221] on span "BEIT BEIRUT Sandwiches" at bounding box center [382, 220] width 118 height 19
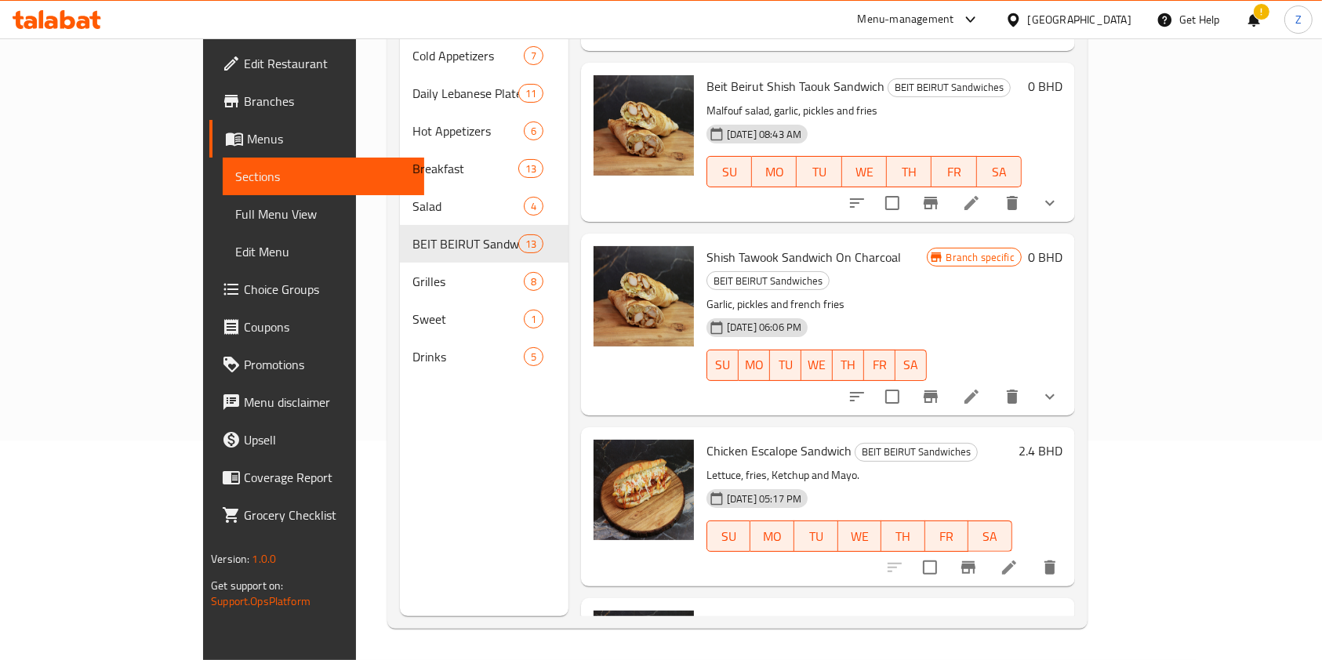
scroll to position [1045, 0]
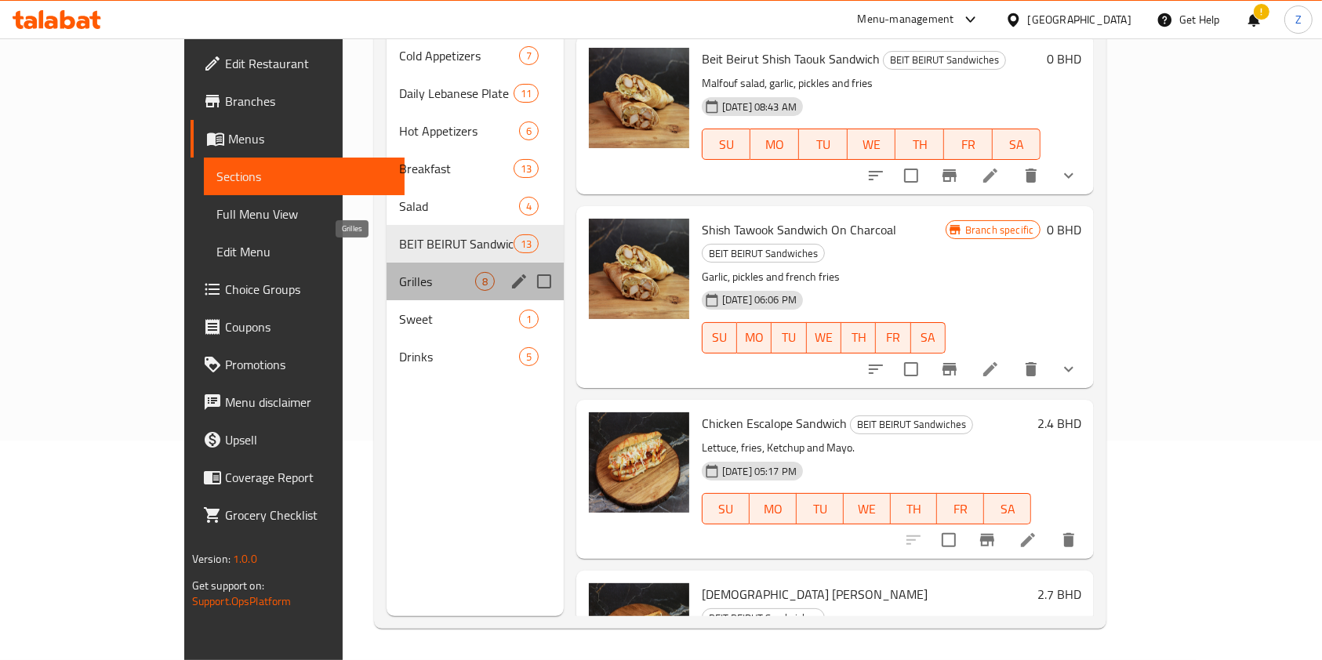
click at [399, 272] on span "Grilles" at bounding box center [436, 281] width 75 height 19
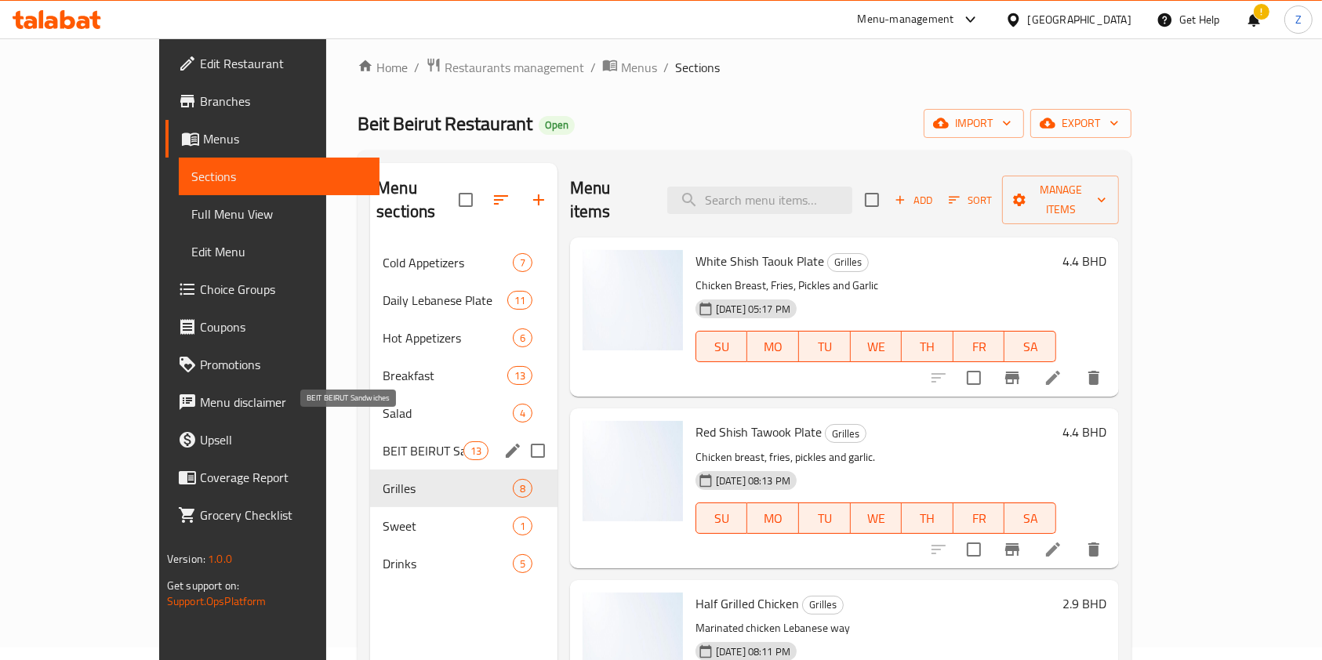
scroll to position [10, 0]
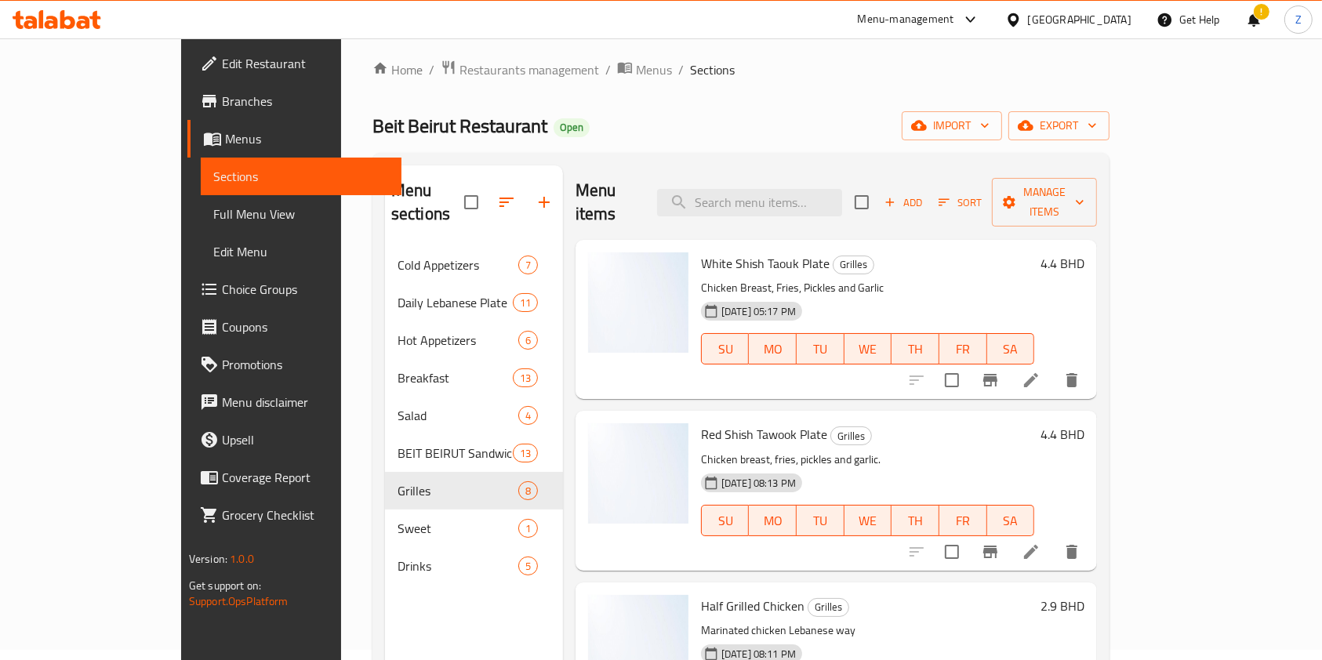
click at [621, 124] on div "Beit Beirut Restaurant Open import export" at bounding box center [741, 125] width 737 height 29
click at [460, 72] on span "Restaurants management" at bounding box center [530, 69] width 140 height 19
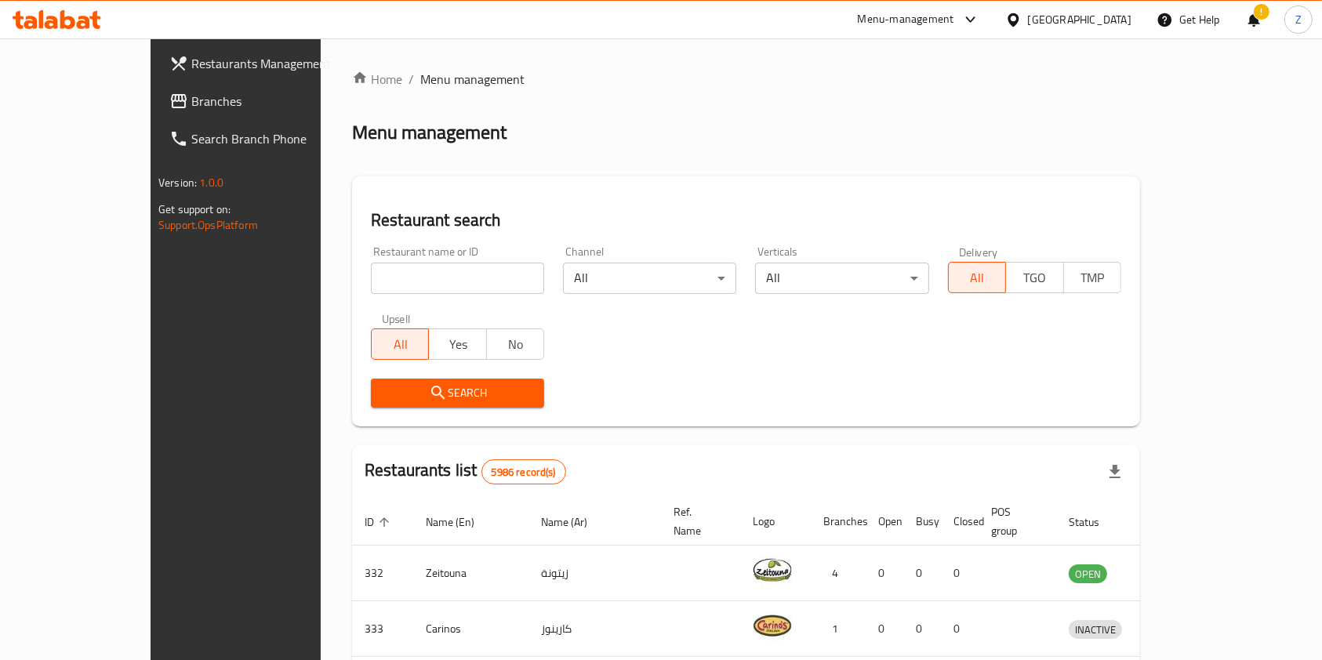
click at [408, 287] on input "search" at bounding box center [457, 278] width 173 height 31
paste input "Kappalam"
type input "Kappalam"
click at [384, 384] on span "Search" at bounding box center [458, 394] width 148 height 20
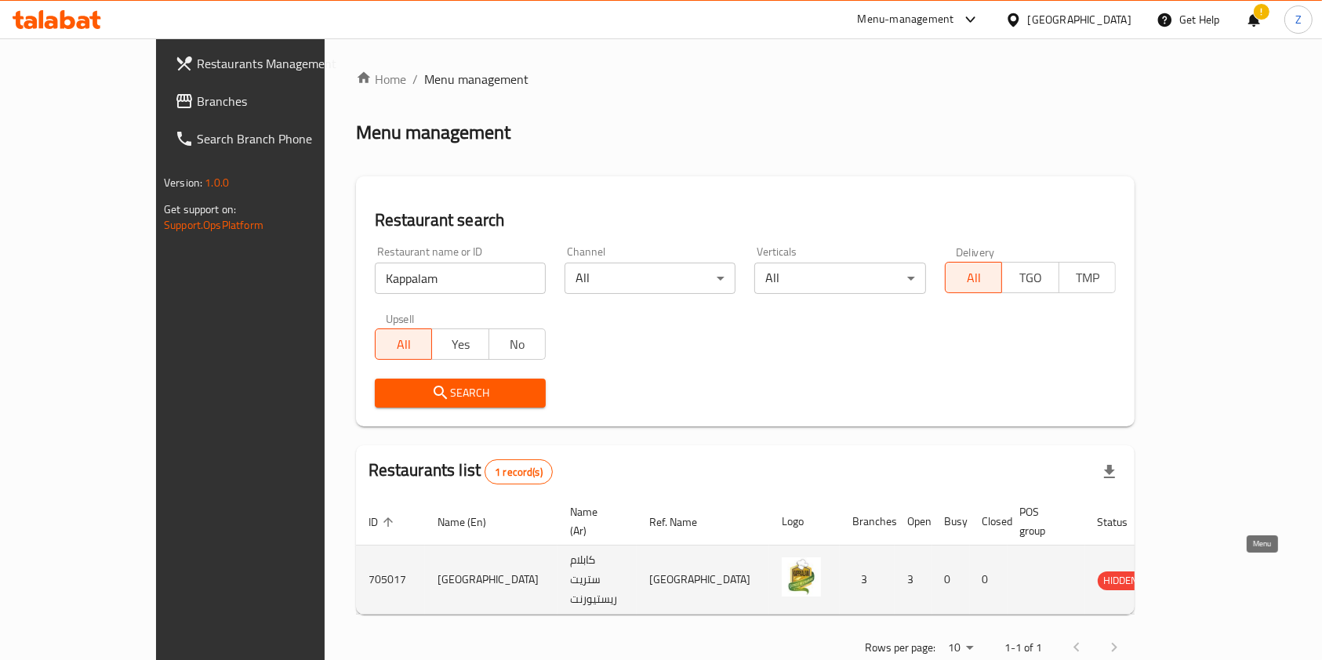
click at [1199, 576] on icon "enhanced table" at bounding box center [1189, 580] width 19 height 19
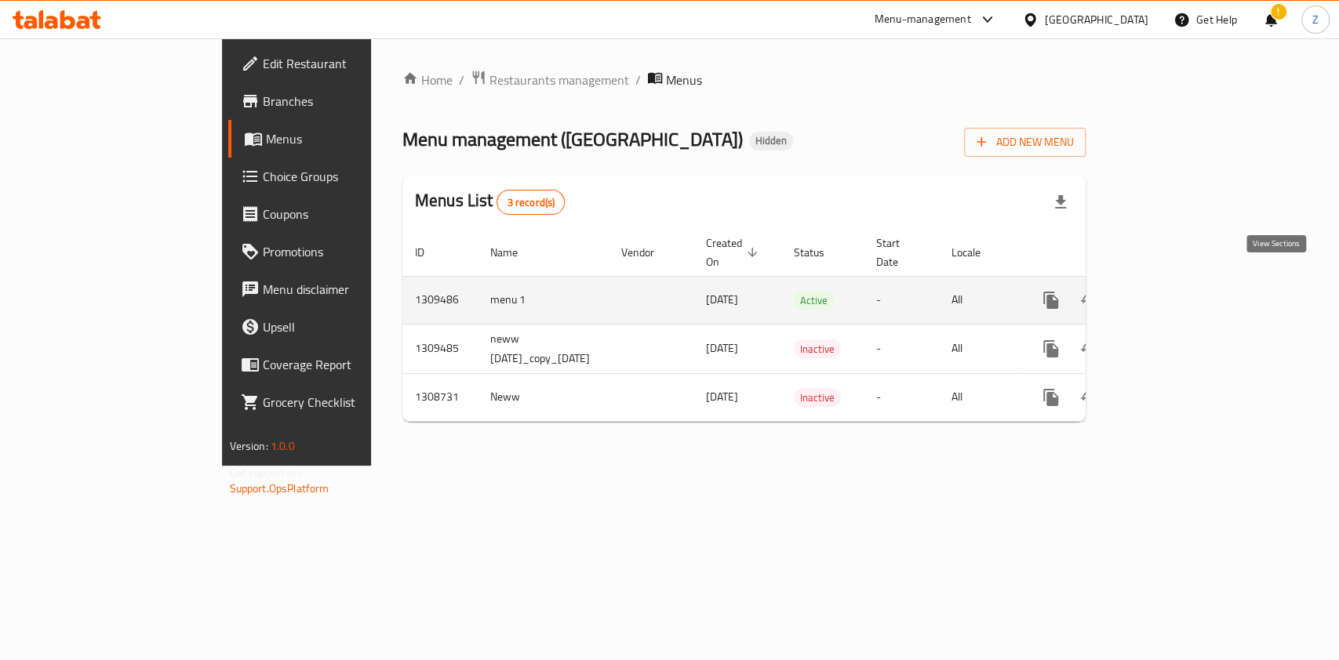
click at [1183, 284] on link "enhanced table" at bounding box center [1164, 301] width 38 height 38
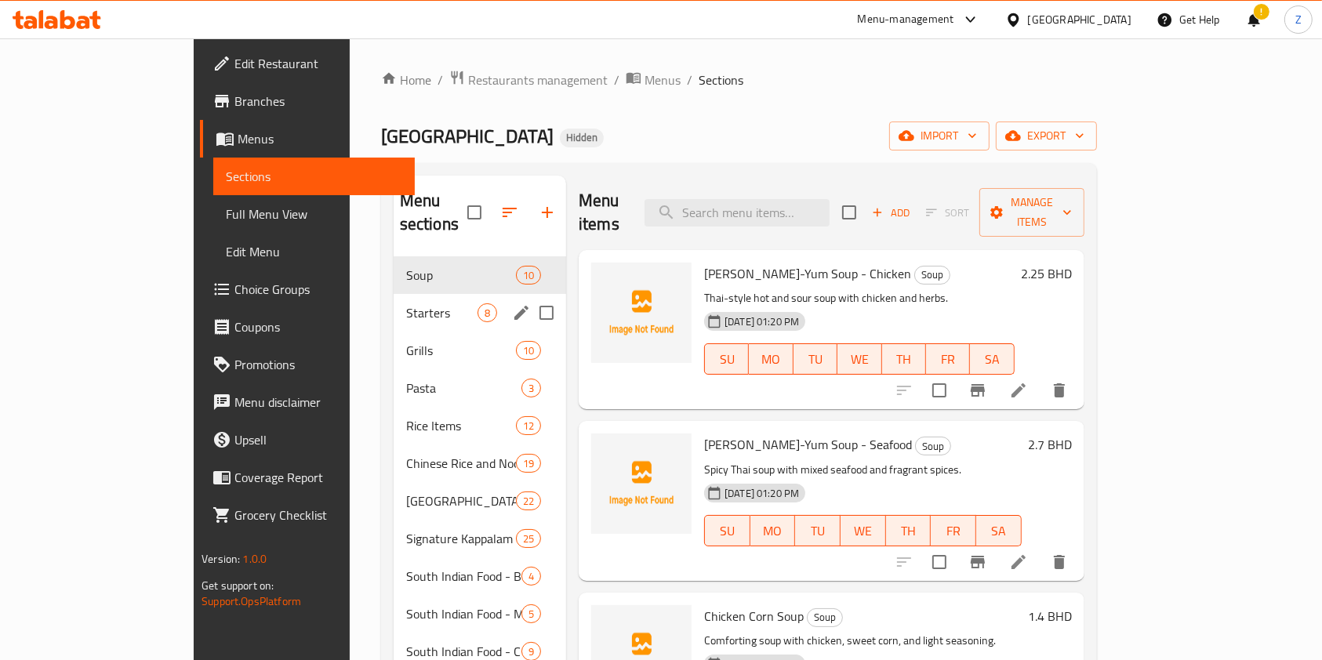
click at [394, 300] on div "Starters 8" at bounding box center [480, 313] width 173 height 38
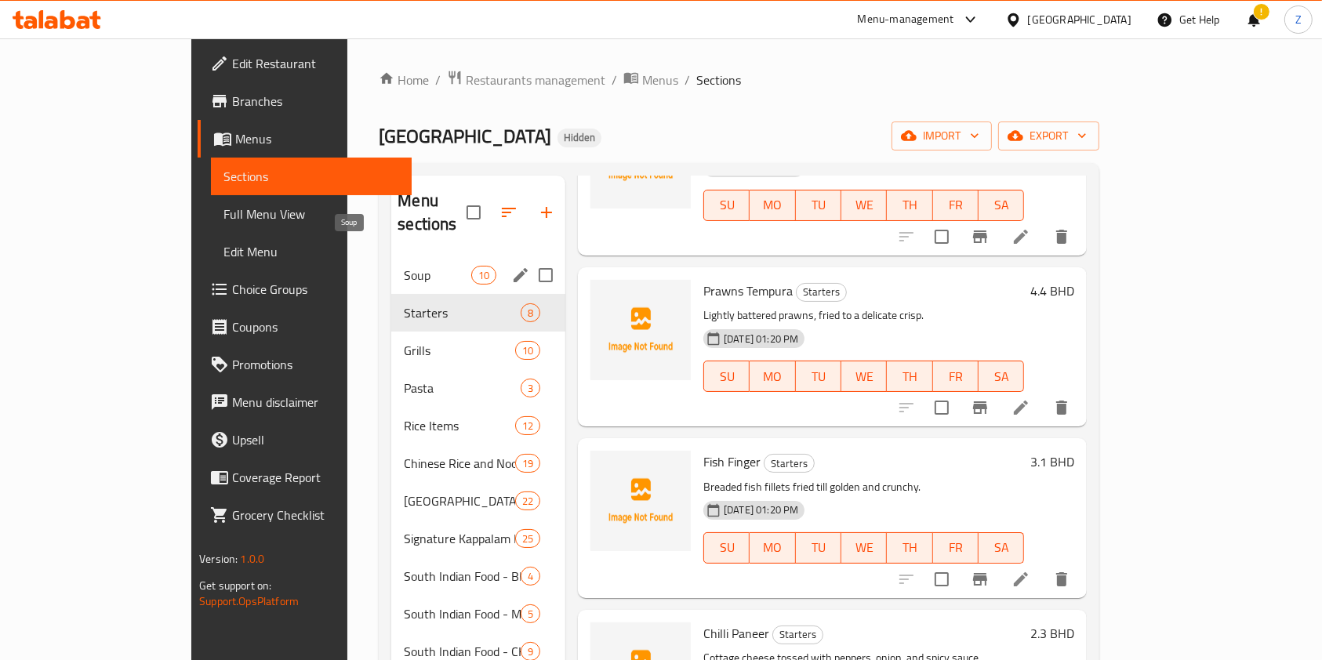
click at [404, 266] on span "Soup" at bounding box center [437, 275] width 67 height 19
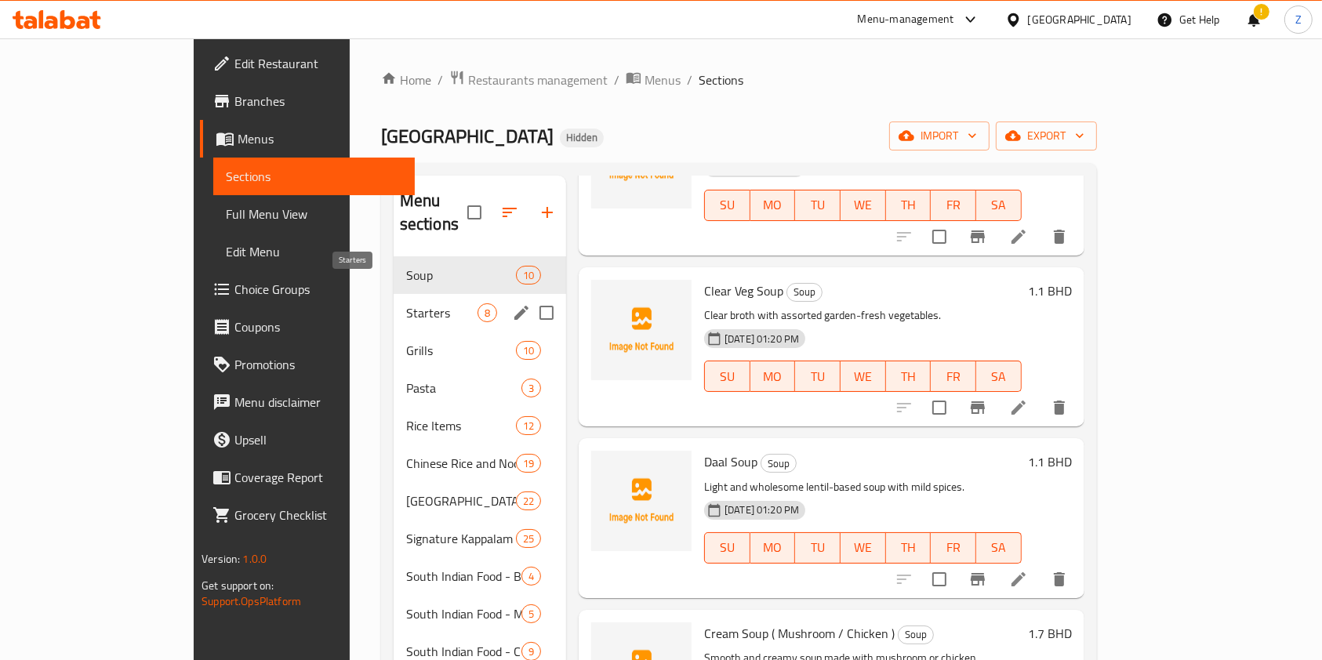
click at [406, 304] on span "Starters" at bounding box center [441, 313] width 71 height 19
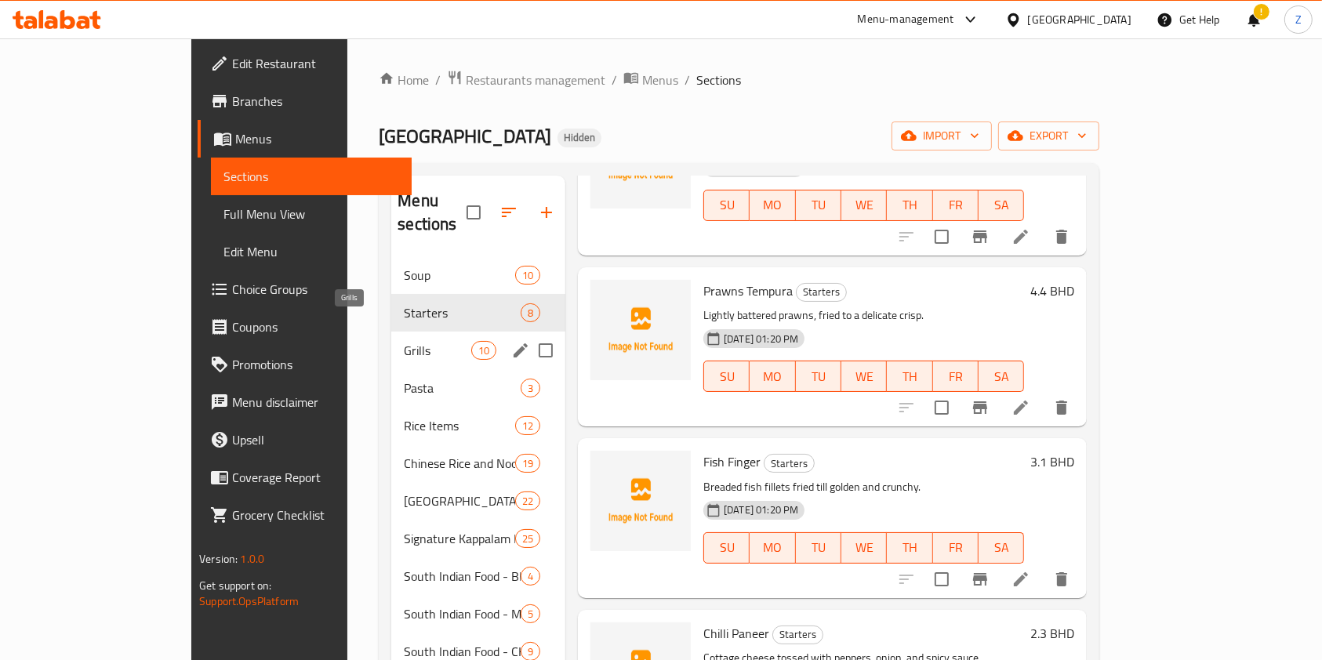
click at [404, 341] on span "Grills" at bounding box center [437, 350] width 67 height 19
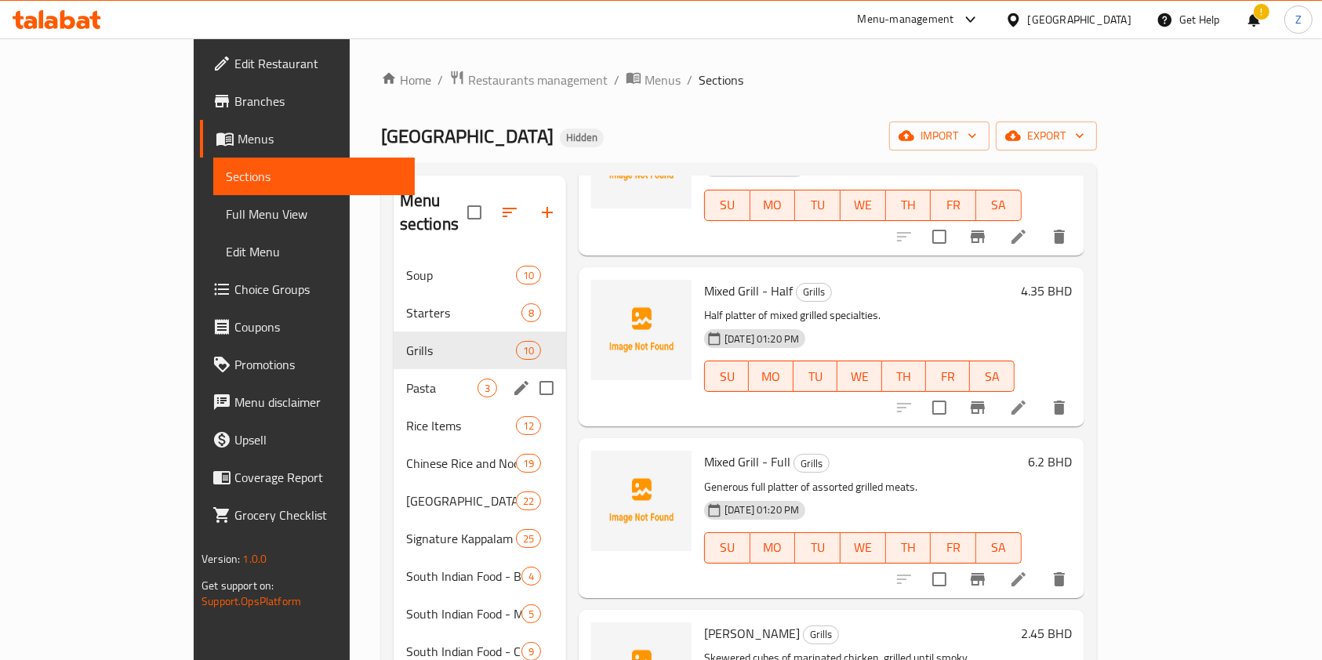
click at [406, 379] on span "Pasta" at bounding box center [441, 388] width 71 height 19
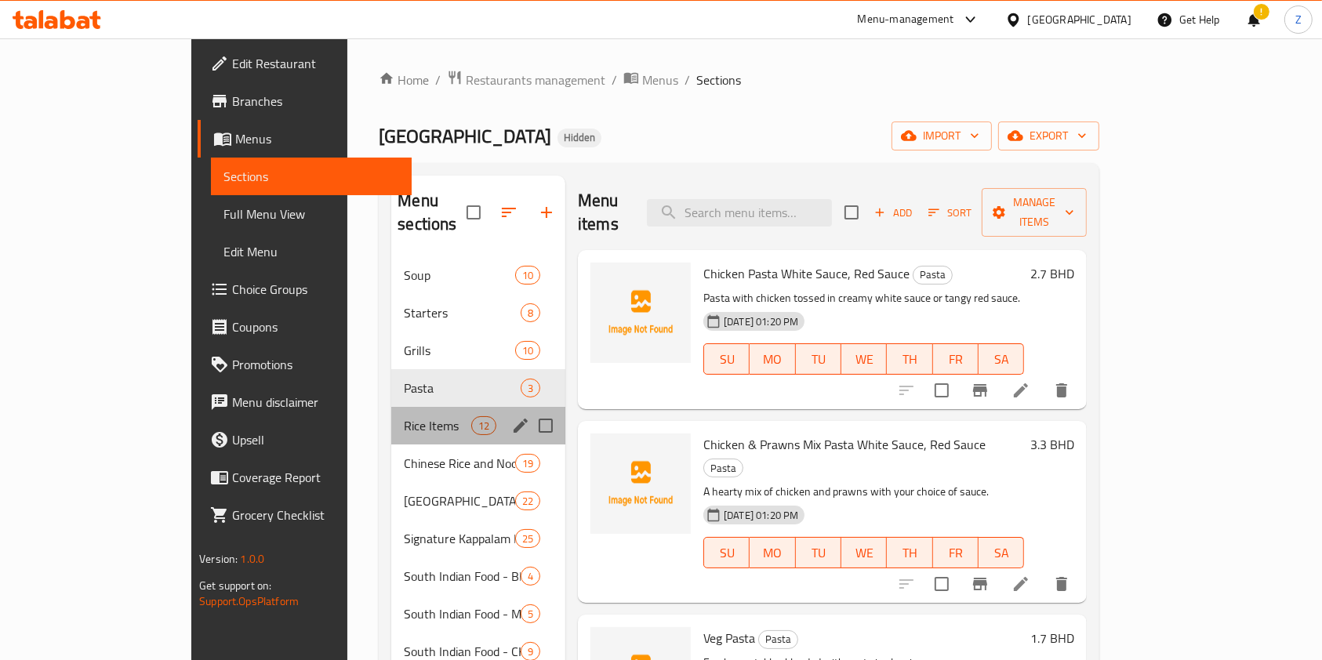
click at [391, 407] on div "Rice Items 12" at bounding box center [478, 426] width 174 height 38
